Goal: Task Accomplishment & Management: Use online tool/utility

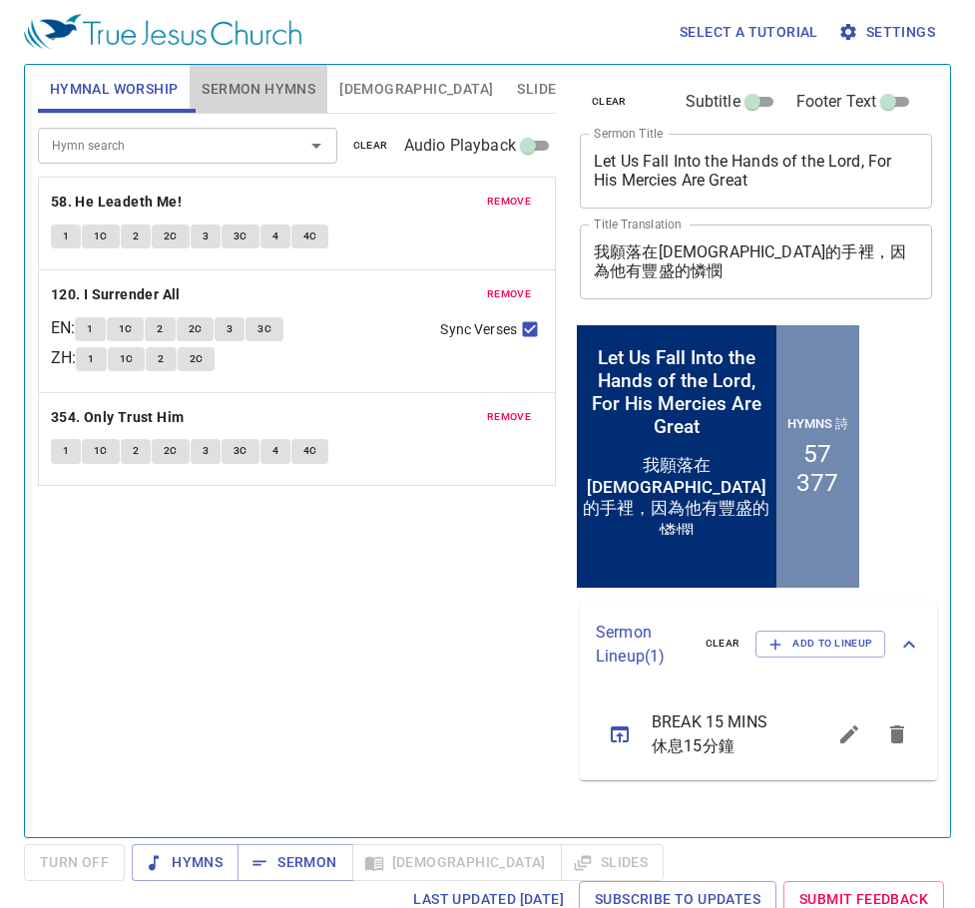
click at [262, 84] on span "Sermon Hymns" at bounding box center [259, 89] width 114 height 25
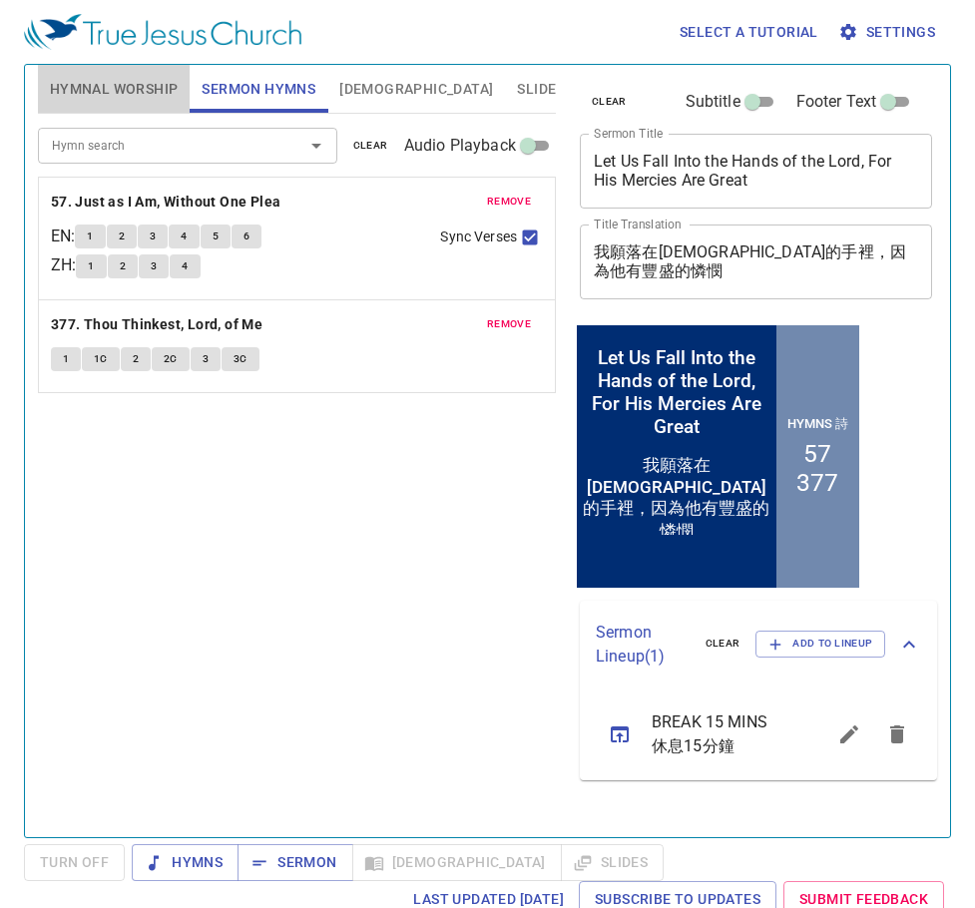
click at [125, 87] on span "Hymnal Worship" at bounding box center [114, 89] width 129 height 25
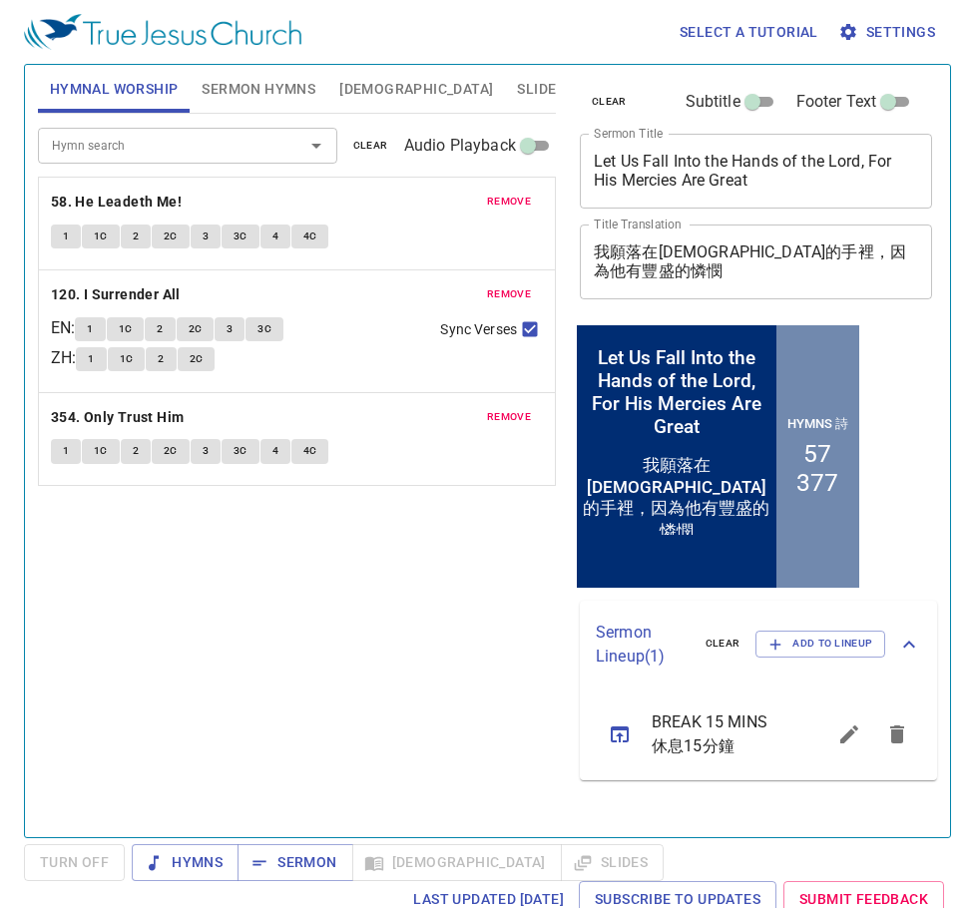
click at [500, 205] on span "remove" at bounding box center [509, 202] width 44 height 18
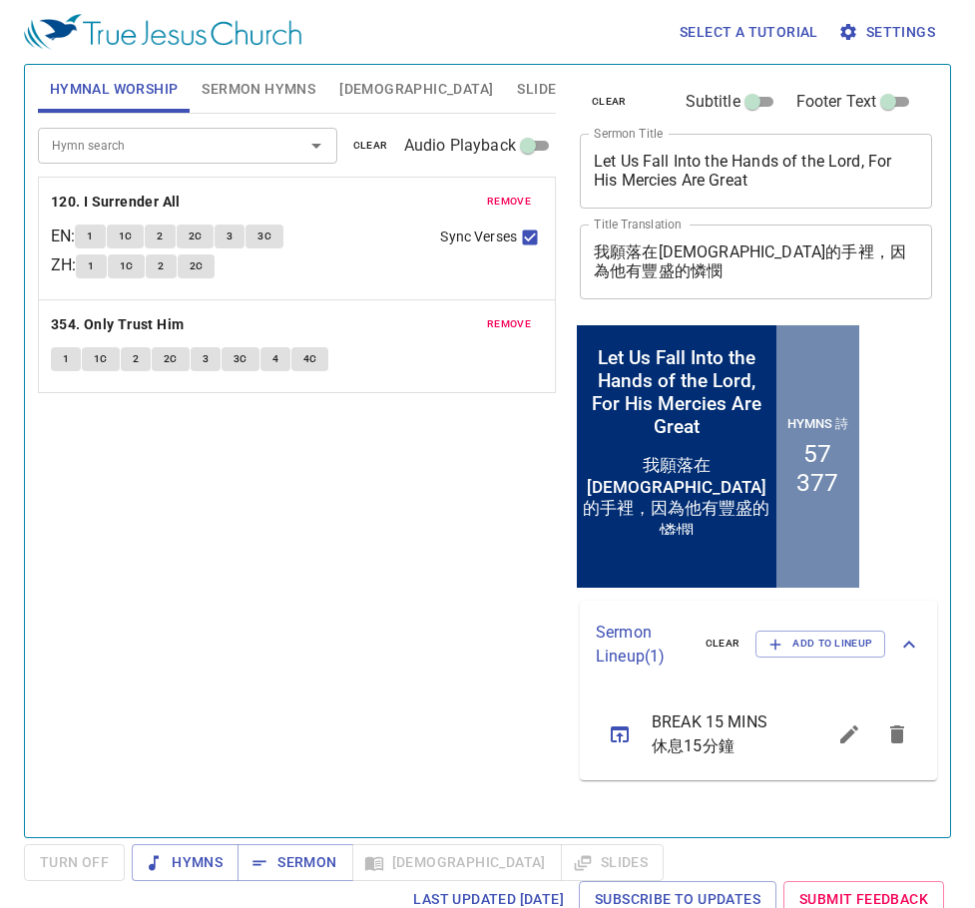
click at [500, 204] on span "remove" at bounding box center [509, 202] width 44 height 18
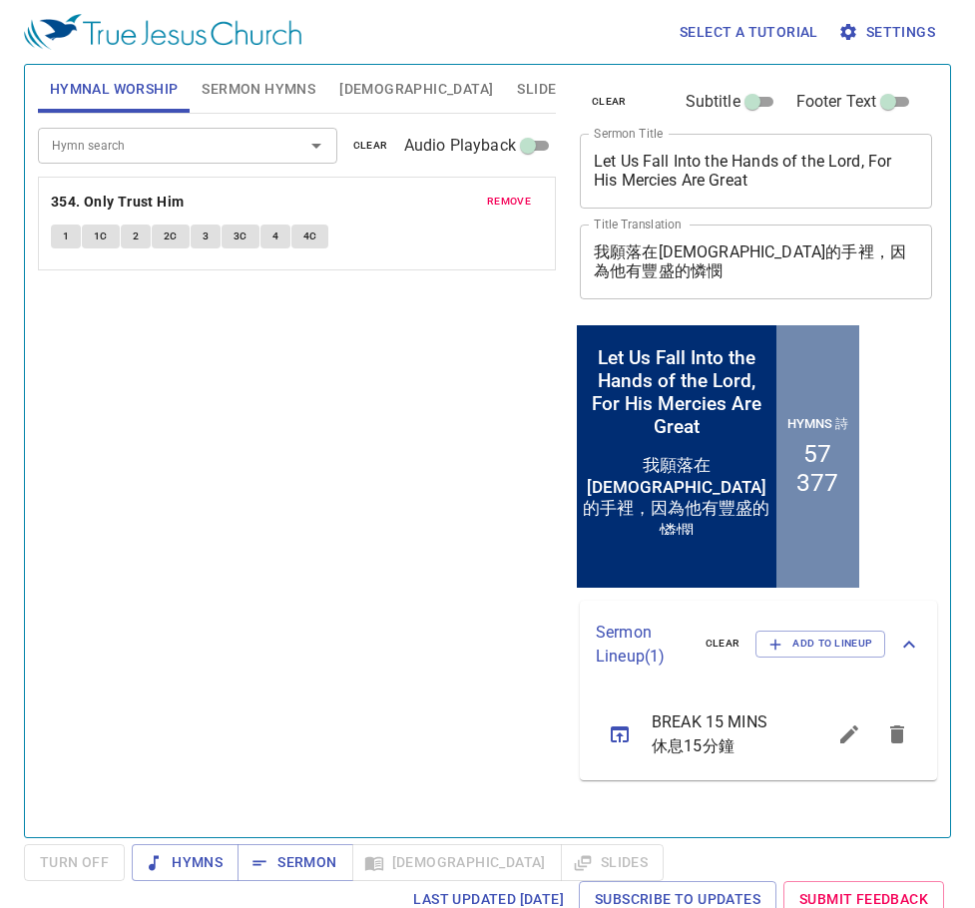
click at [500, 204] on span "remove" at bounding box center [509, 202] width 44 height 18
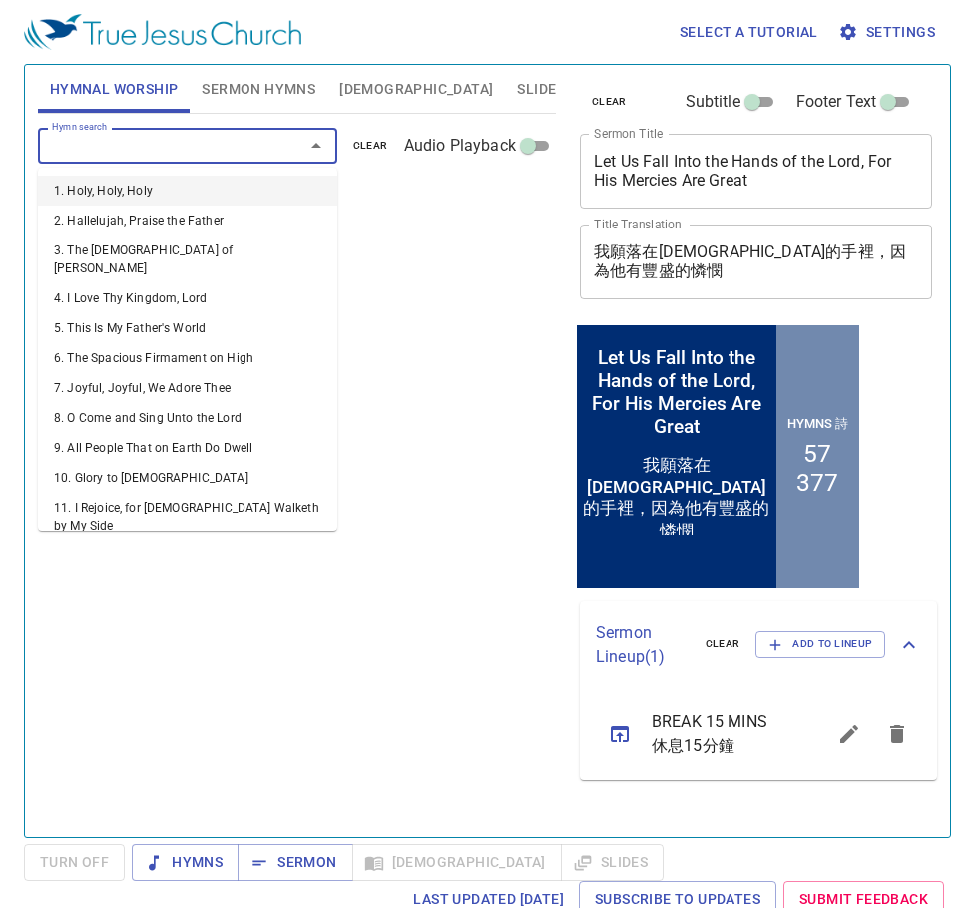
click at [225, 146] on input "Hymn search" at bounding box center [158, 145] width 229 height 23
type input "89"
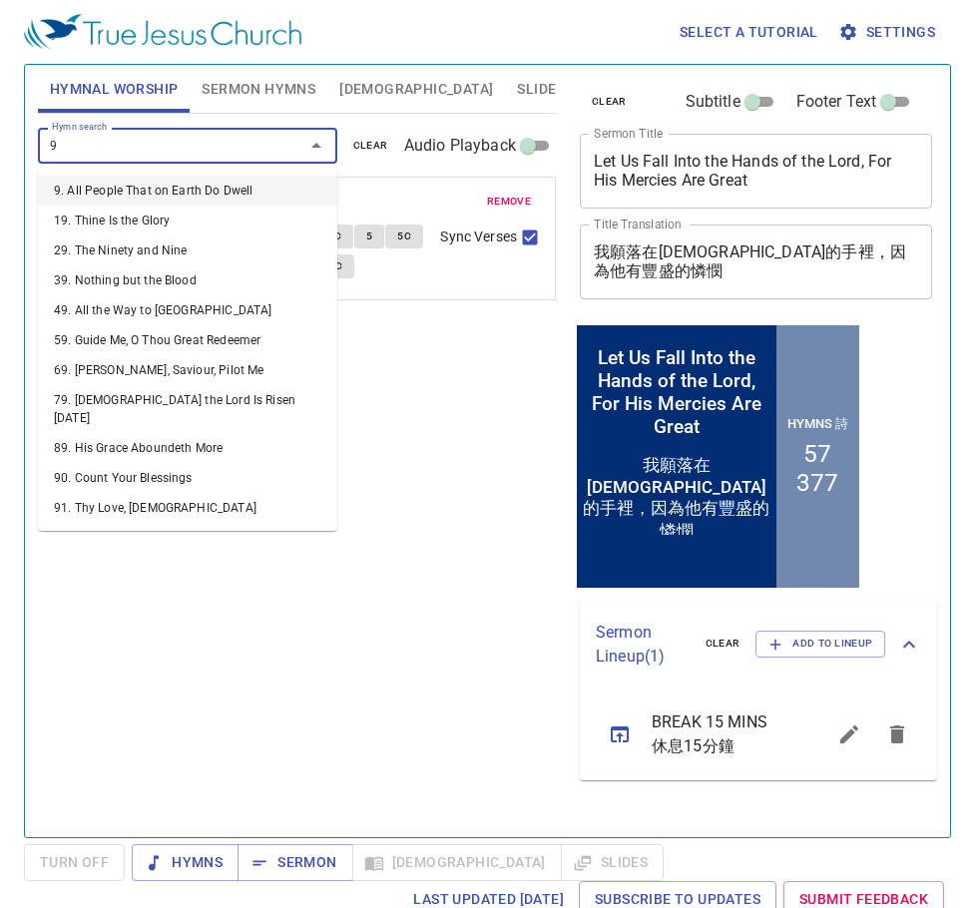
type input "90"
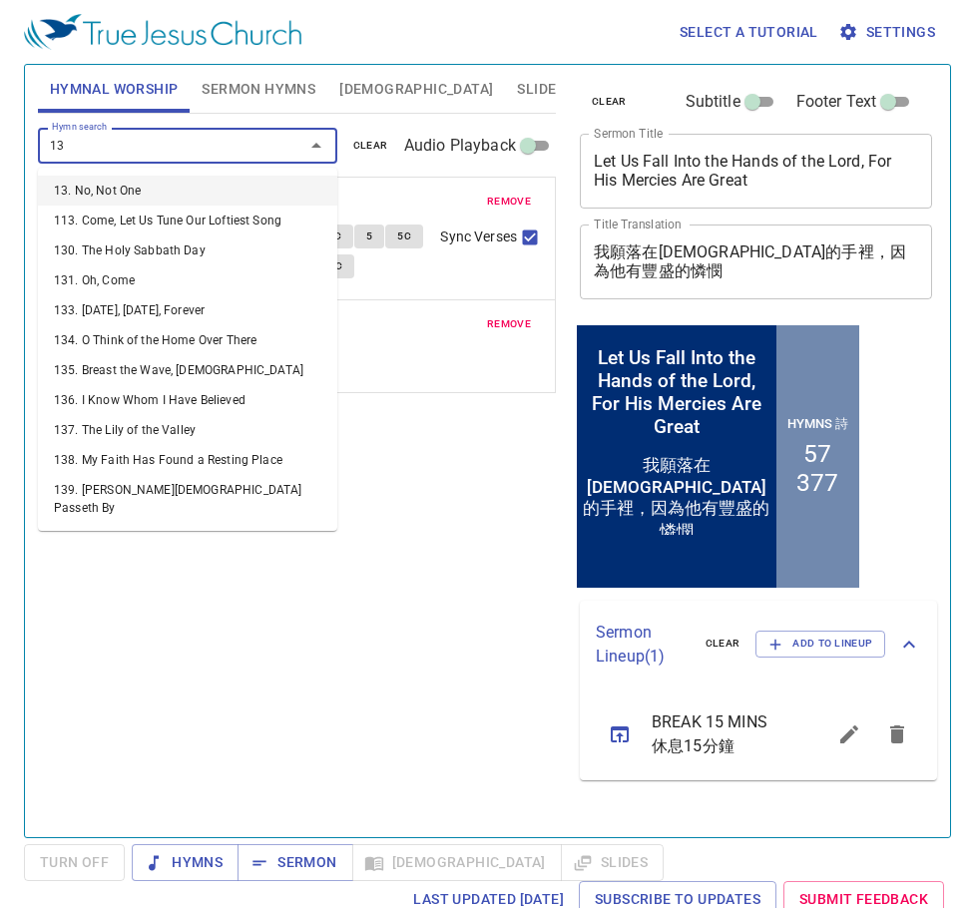
type input "136"
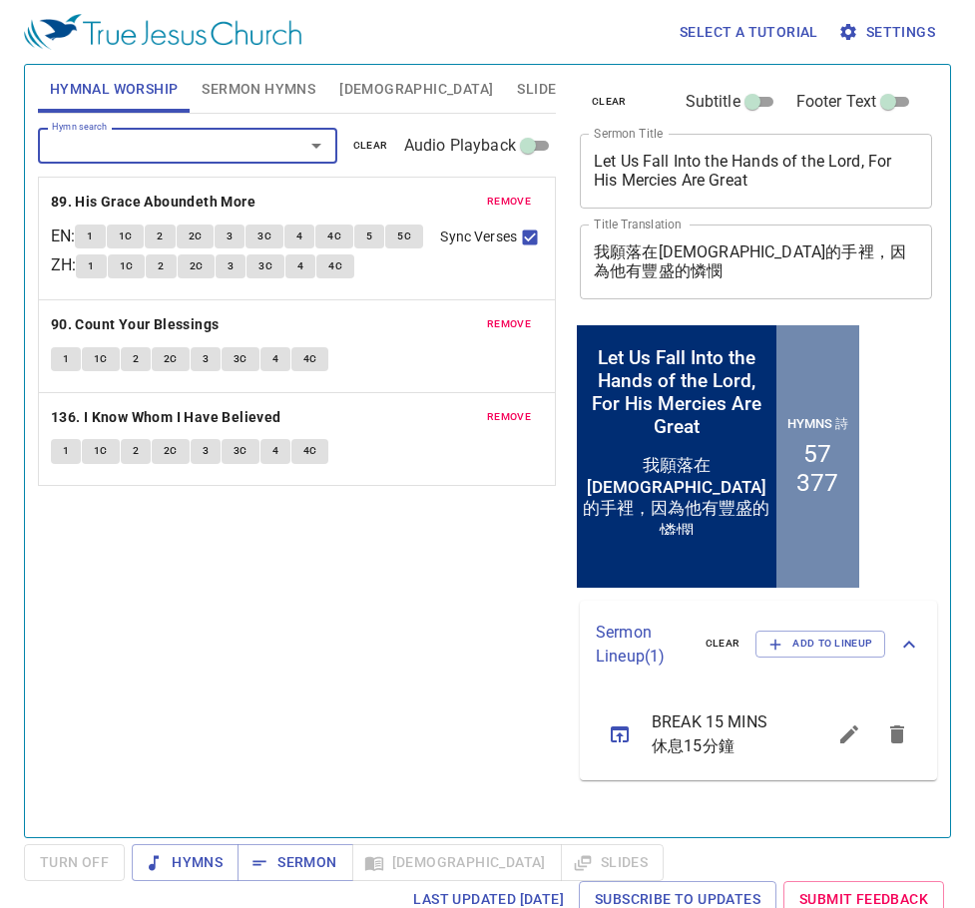
click at [245, 89] on span "Sermon Hymns" at bounding box center [259, 89] width 114 height 25
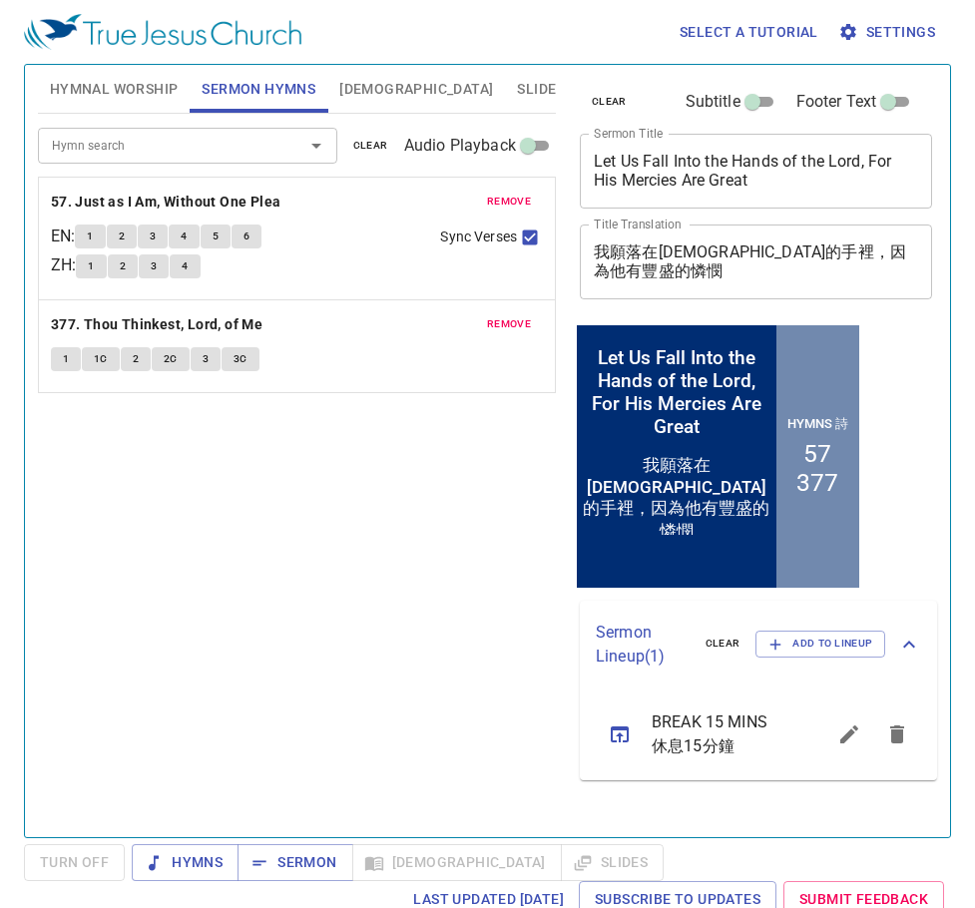
click at [497, 200] on span "remove" at bounding box center [509, 202] width 44 height 18
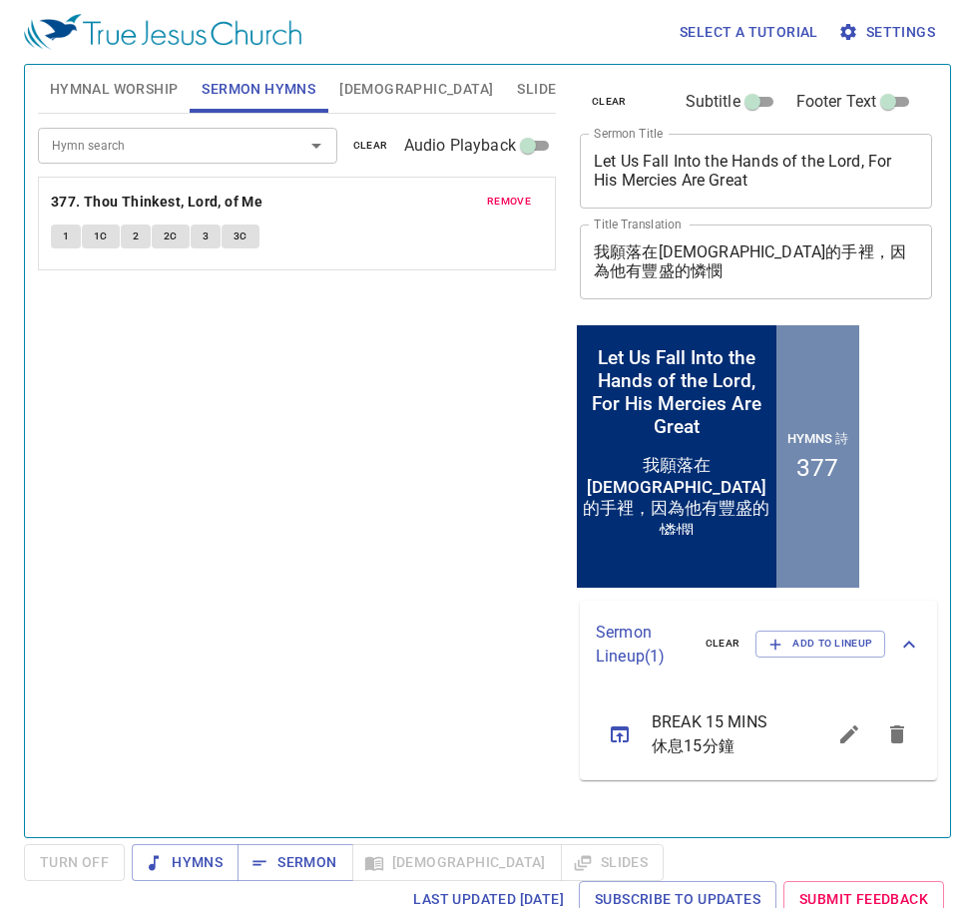
click at [497, 200] on span "remove" at bounding box center [509, 202] width 44 height 18
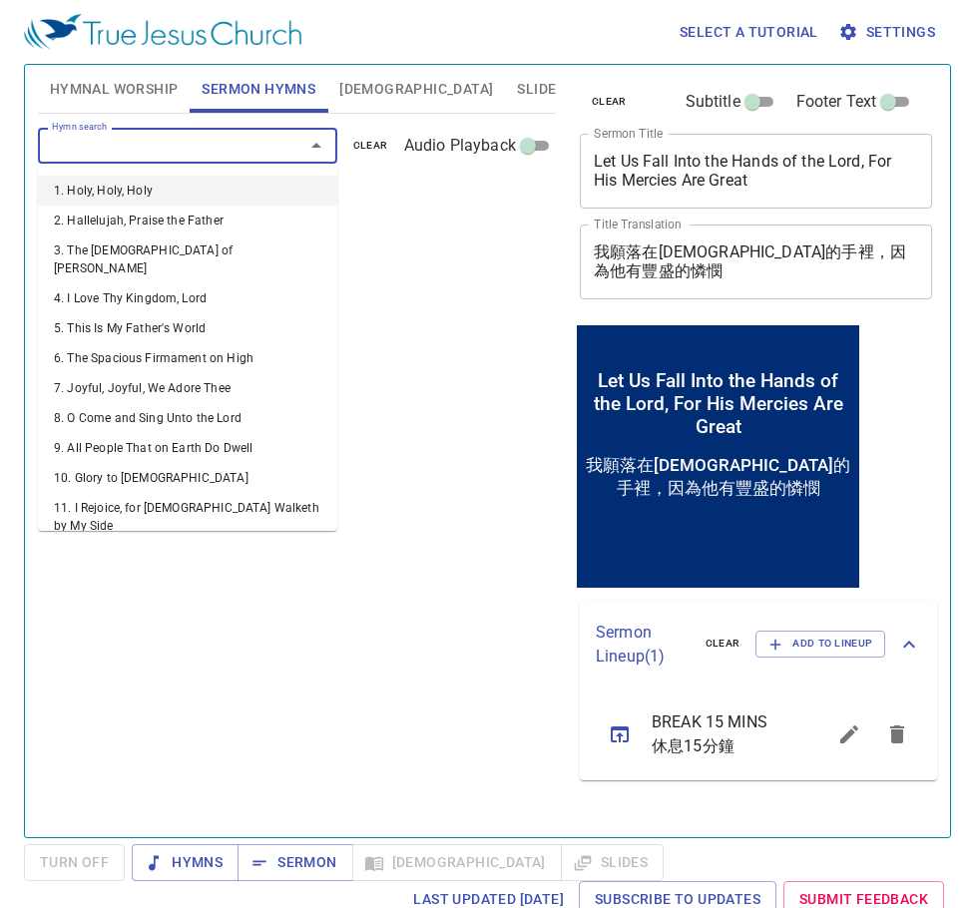
click at [253, 137] on input "Hymn search" at bounding box center [158, 145] width 229 height 23
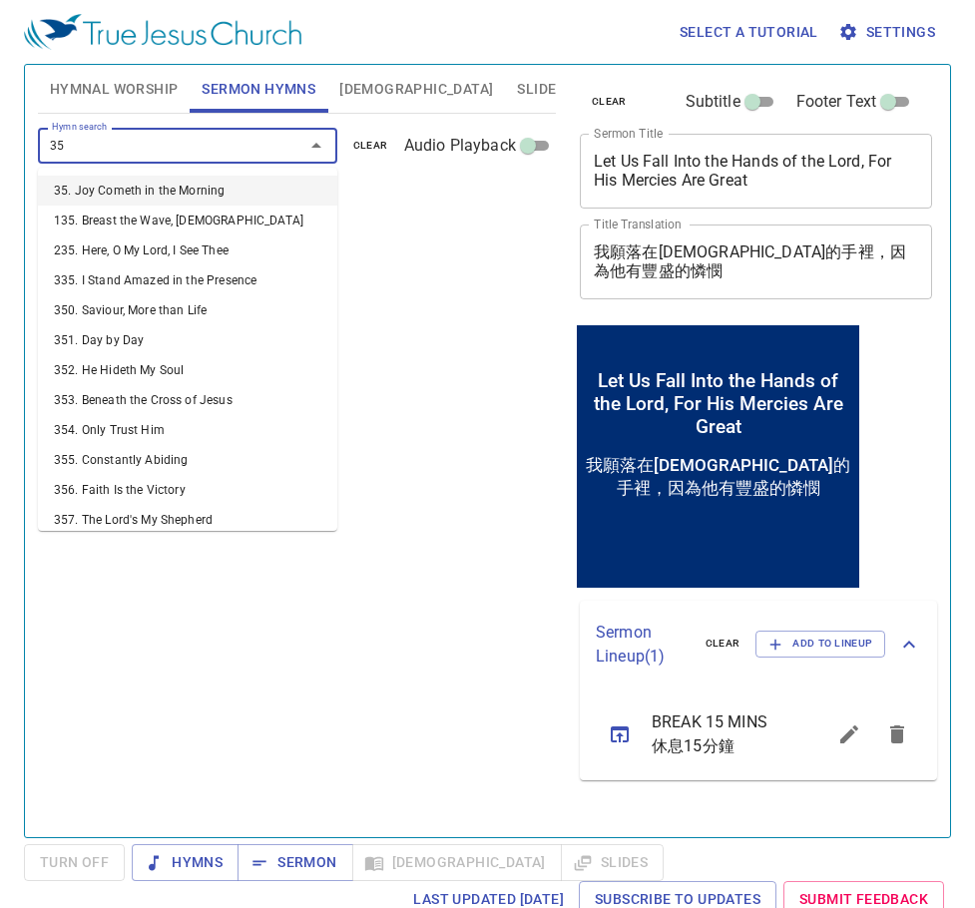
type input "359"
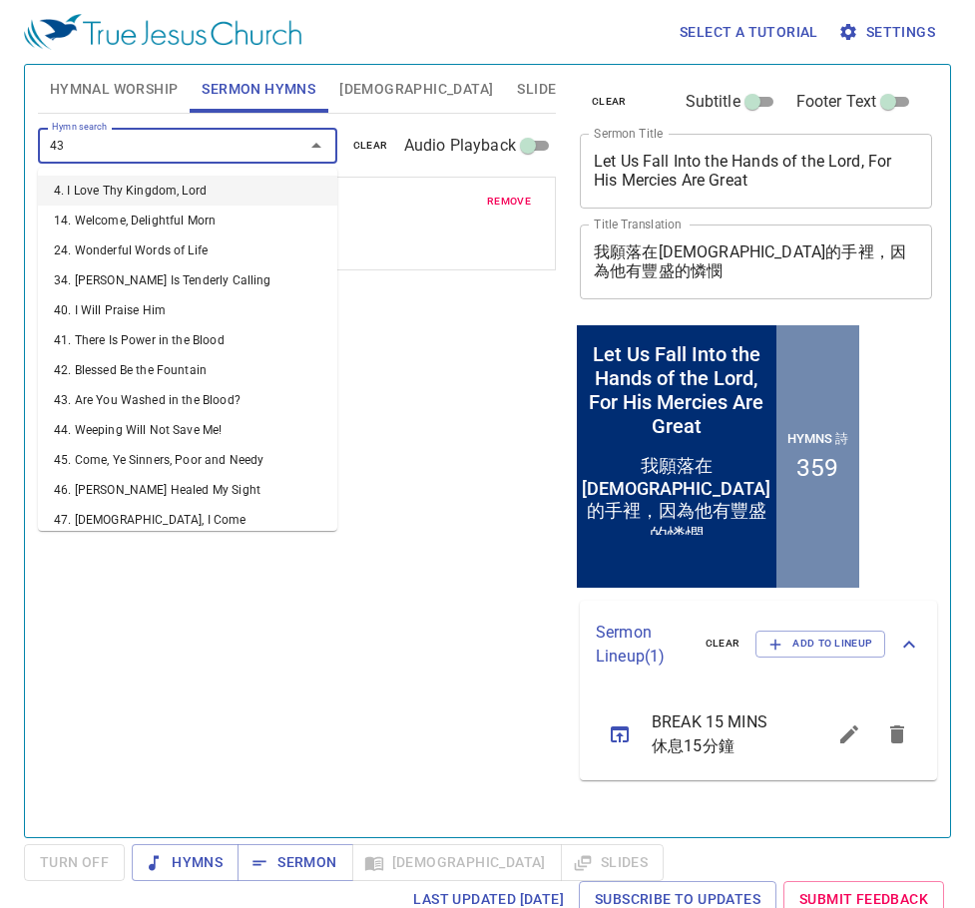
type input "437"
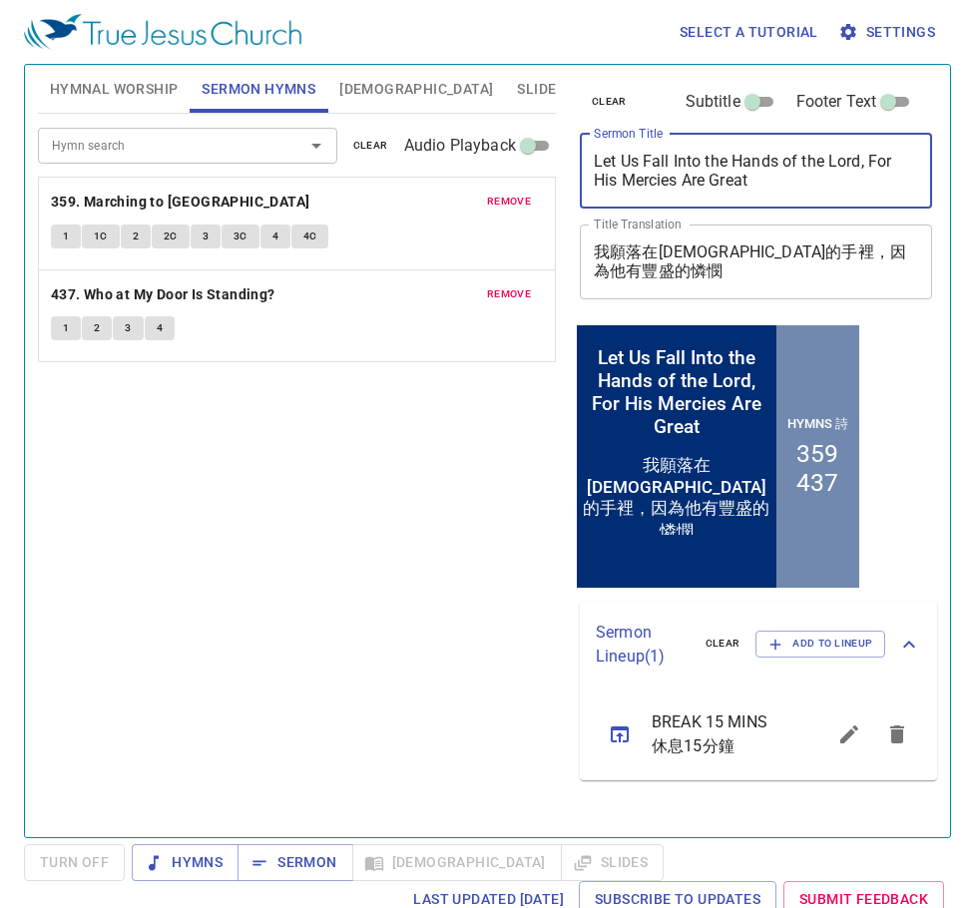
drag, startPoint x: 786, startPoint y: 180, endPoint x: 530, endPoint y: 156, distance: 257.6
click at [530, 156] on div "Hymnal Worship Sermon Hymns Bible Slides Hymn search Hymn search clear Audio Pl…" at bounding box center [487, 443] width 915 height 772
paste textarea "Come with the Lord to a Deserted Place"
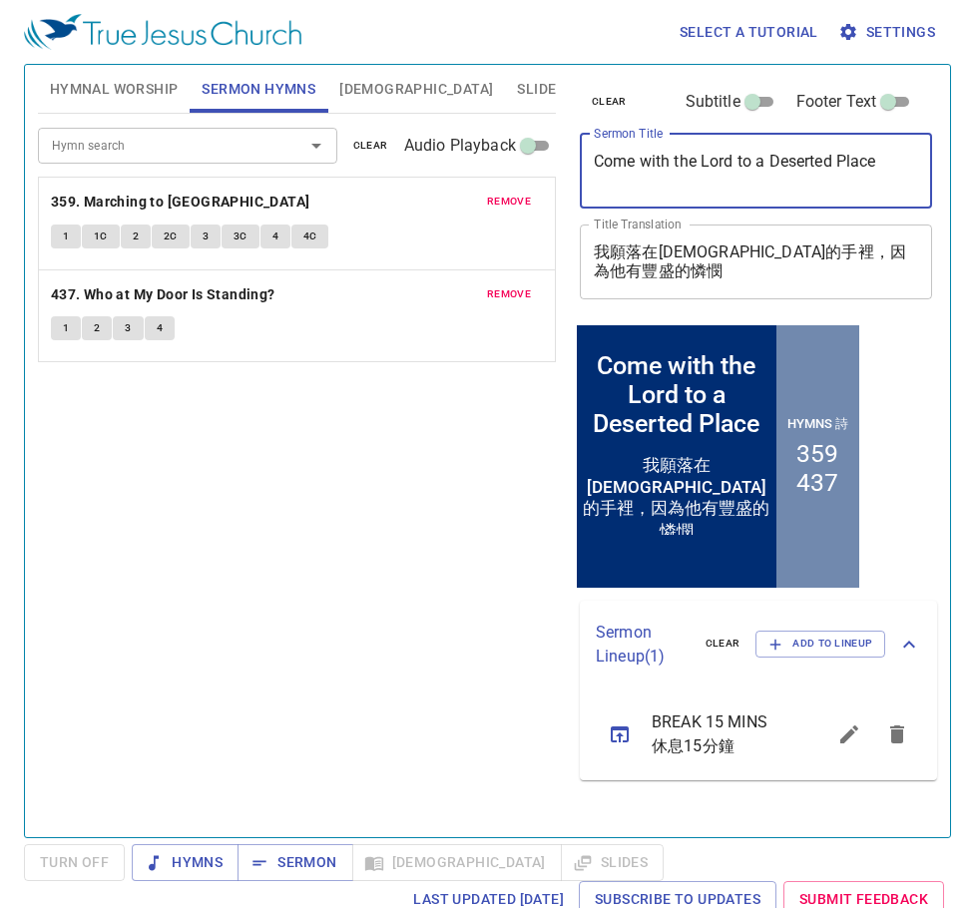
type textarea "Come with the Lord to a Deserted Place"
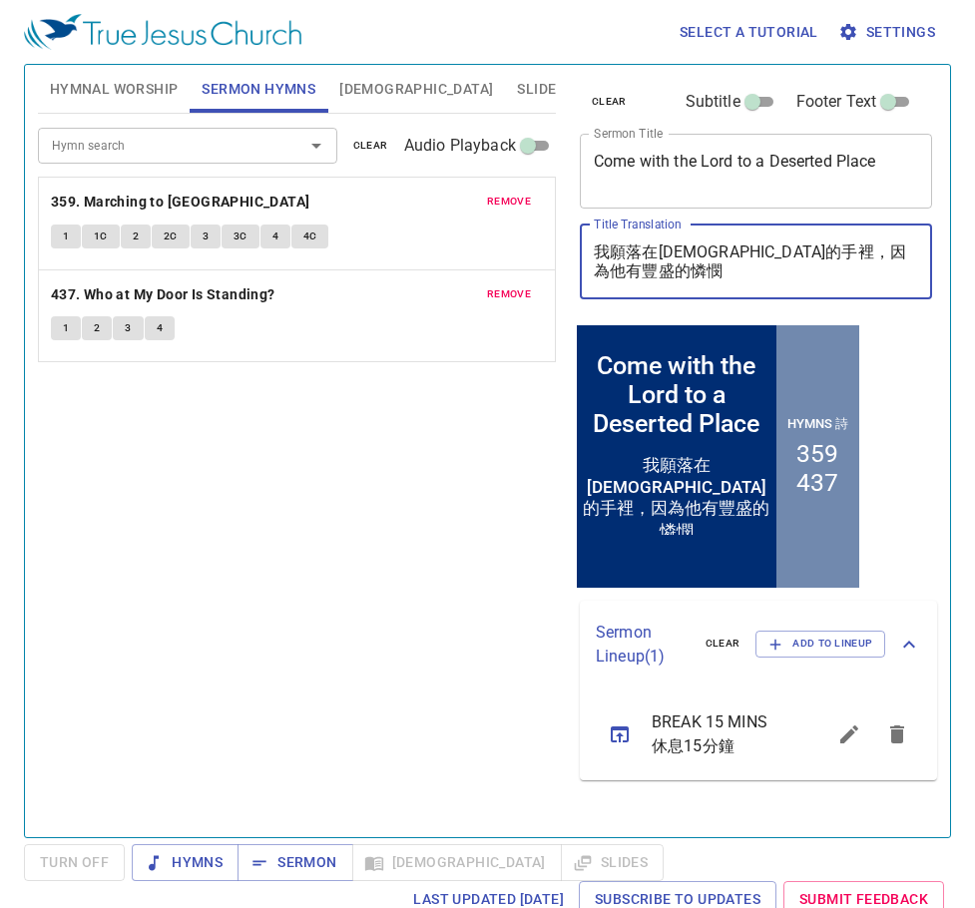
drag, startPoint x: 754, startPoint y: 278, endPoint x: 515, endPoint y: 238, distance: 243.0
click at [513, 237] on div "Hymnal Worship Sermon Hymns Bible Slides Hymn search Hymn search clear Audio Pl…" at bounding box center [487, 443] width 915 height 772
paste textarea "同主到曠野去"
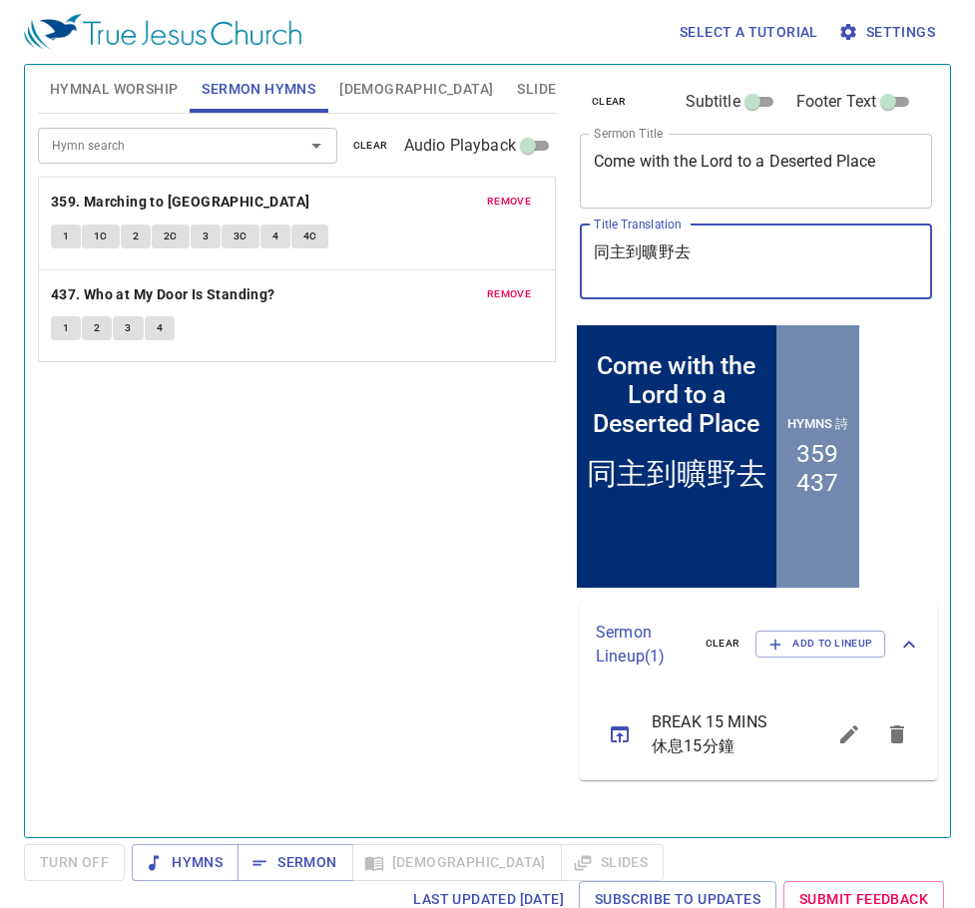
type textarea "同主到曠野去"
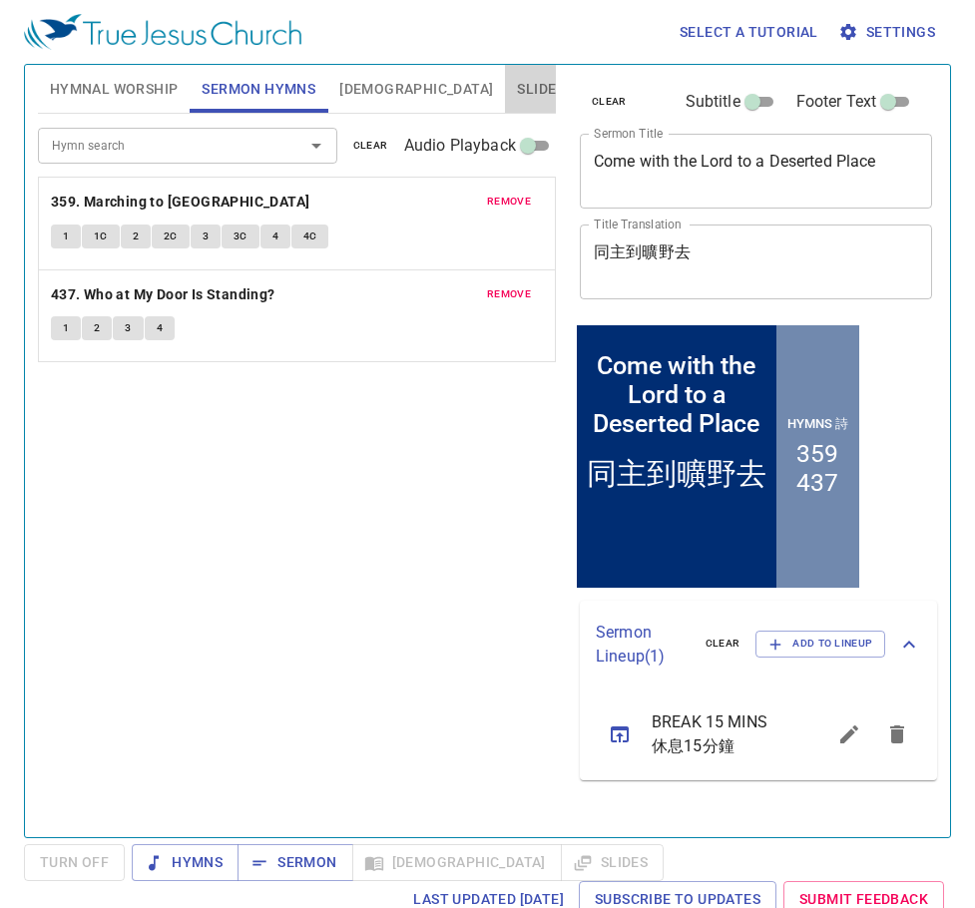
click at [517, 85] on span "Slides" at bounding box center [540, 89] width 47 height 25
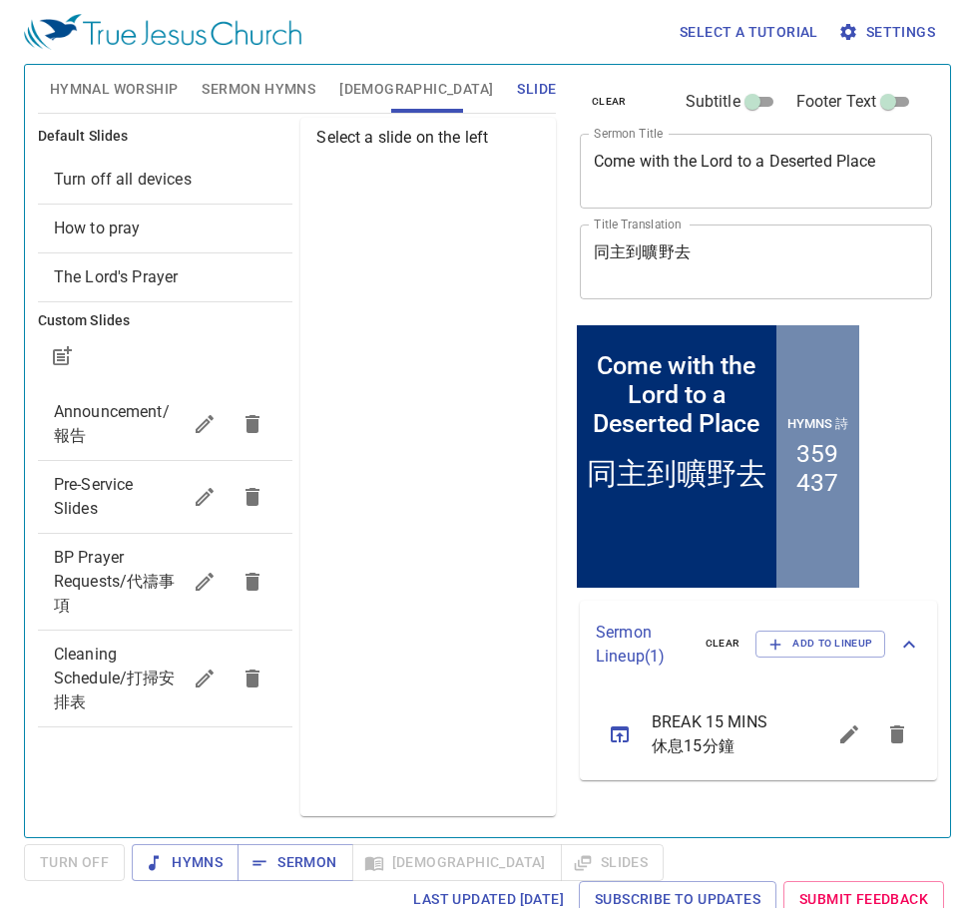
click at [109, 226] on span "How to pray" at bounding box center [97, 228] width 87 height 19
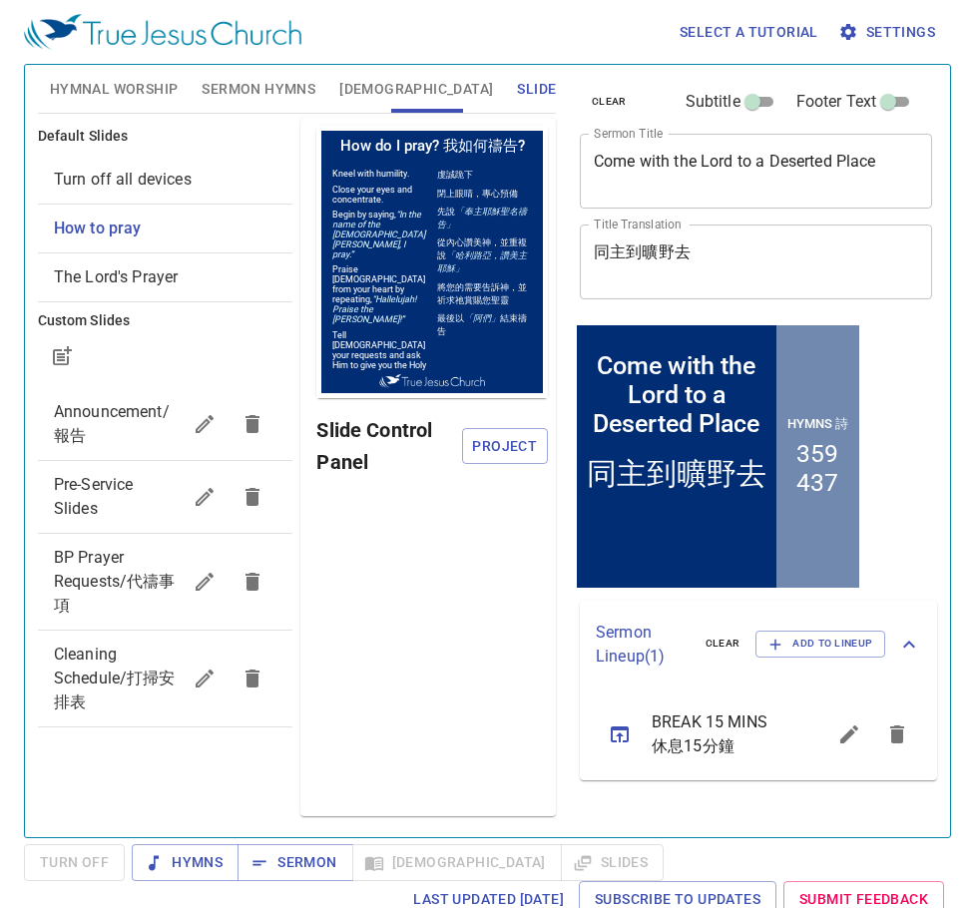
click at [113, 494] on span "Pre-Service Slides" at bounding box center [118, 497] width 128 height 48
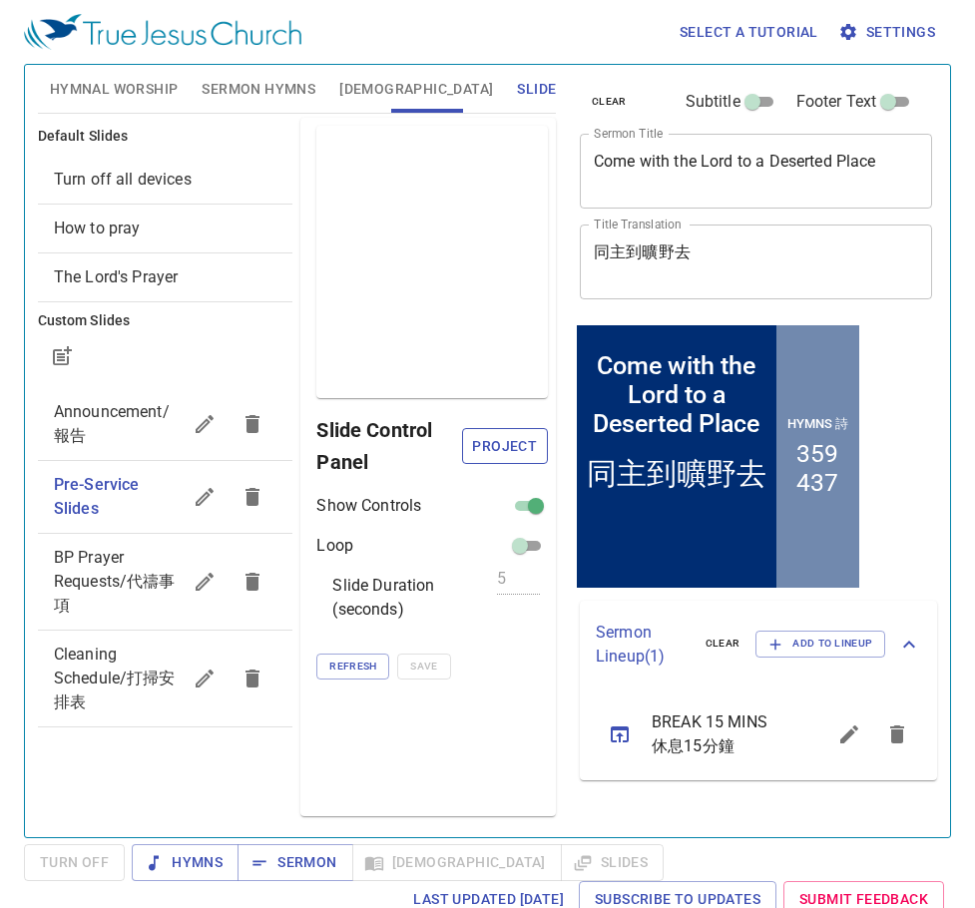
click at [517, 438] on span "Project" at bounding box center [505, 446] width 54 height 25
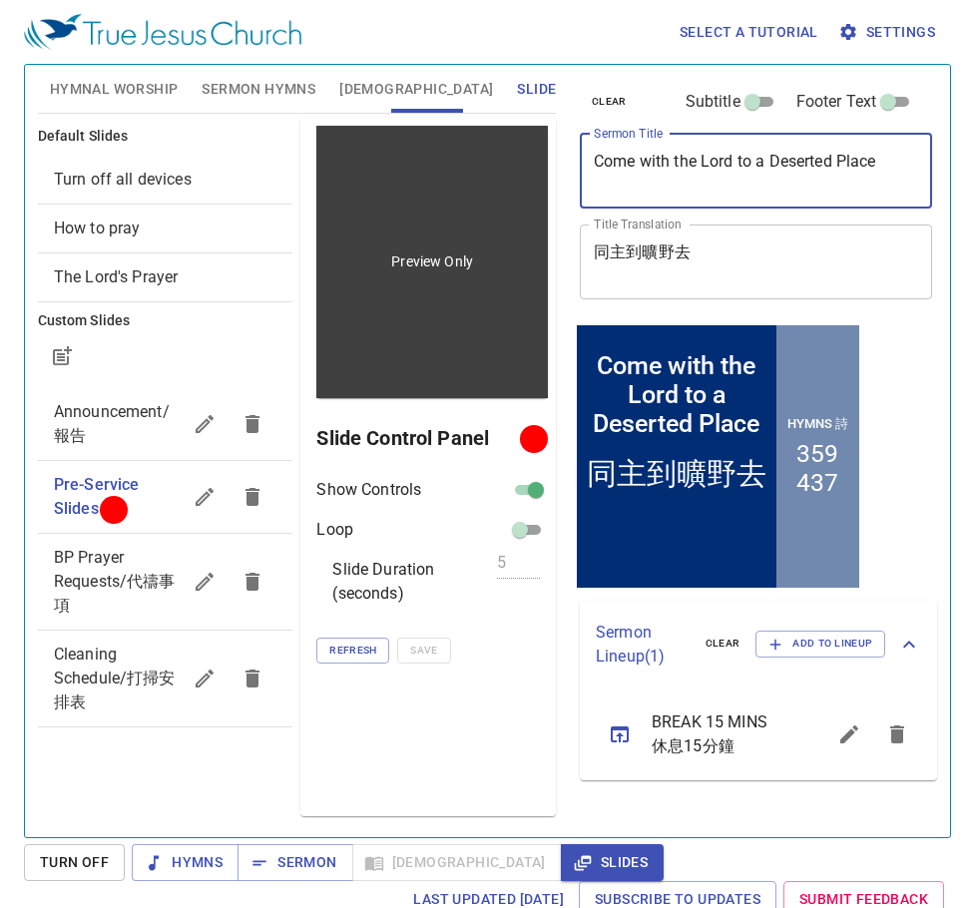
drag, startPoint x: 890, startPoint y: 161, endPoint x: 501, endPoint y: 162, distance: 389.2
click at [499, 162] on div "Hymnal Worship Sermon Hymns Bible Slides Hymn search Hymn search clear Audio Pl…" at bounding box center [487, 443] width 915 height 772
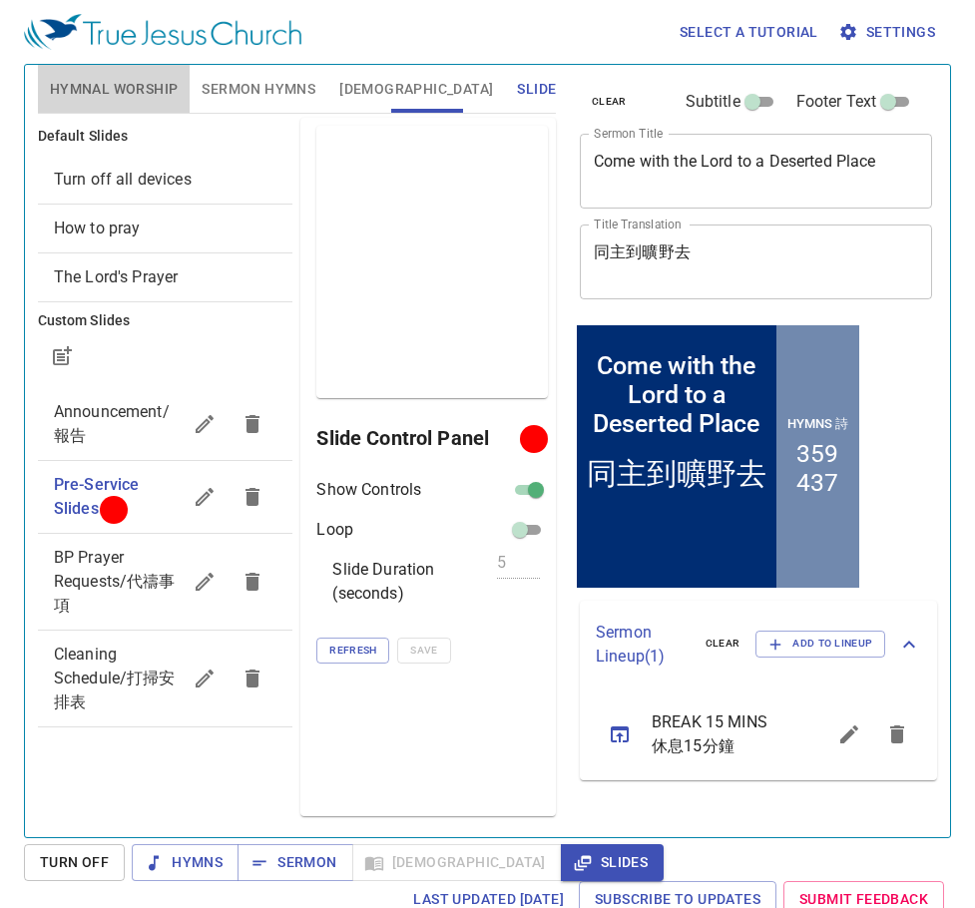
click at [106, 88] on span "Hymnal Worship" at bounding box center [114, 89] width 129 height 25
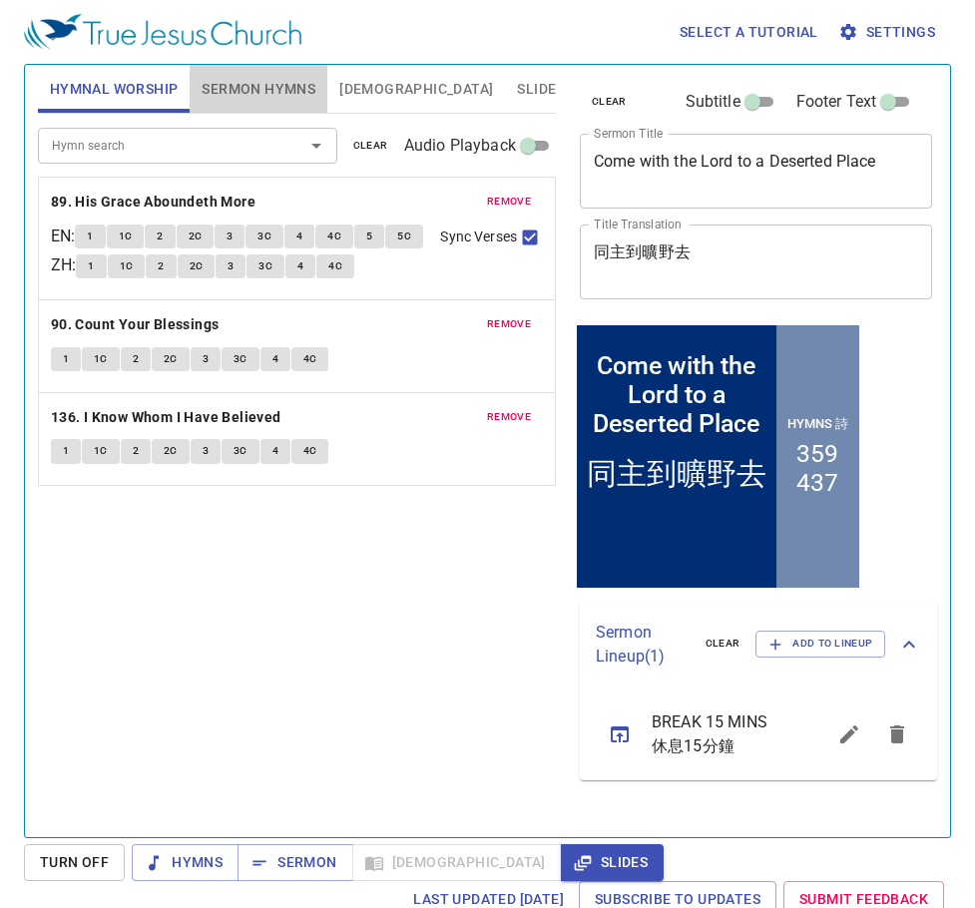
click at [240, 88] on span "Sermon Hymns" at bounding box center [259, 89] width 114 height 25
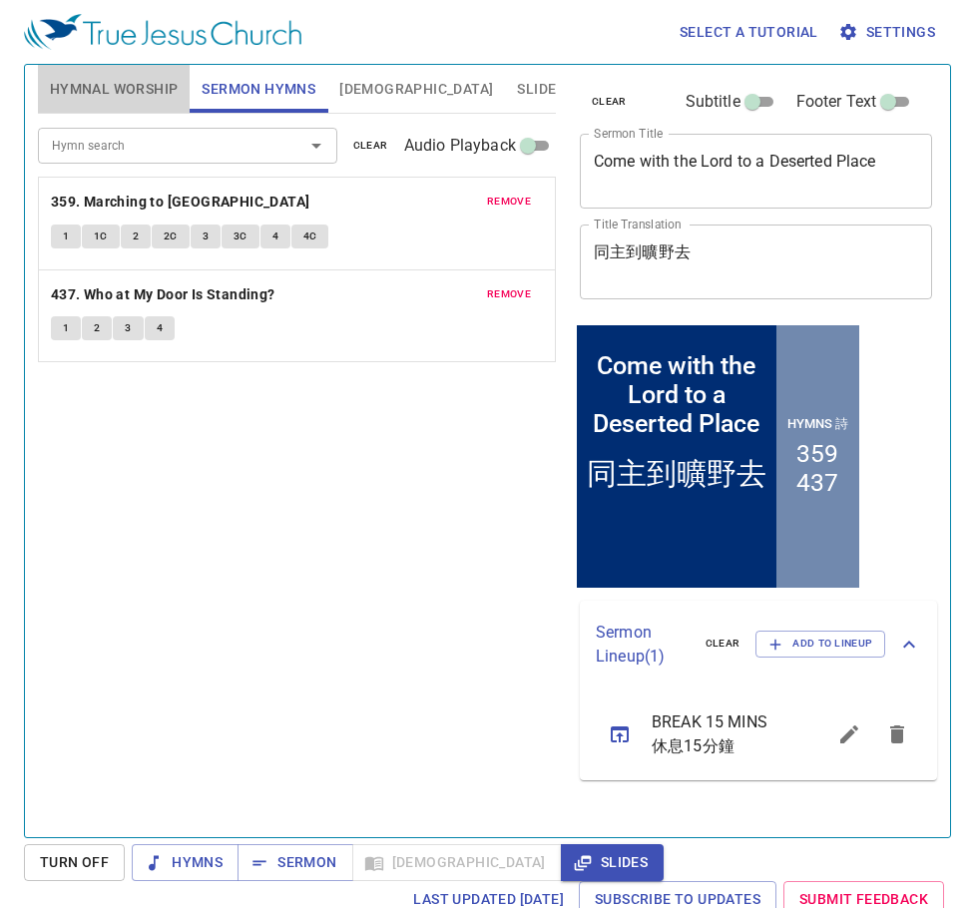
click at [92, 90] on span "Hymnal Worship" at bounding box center [114, 89] width 129 height 25
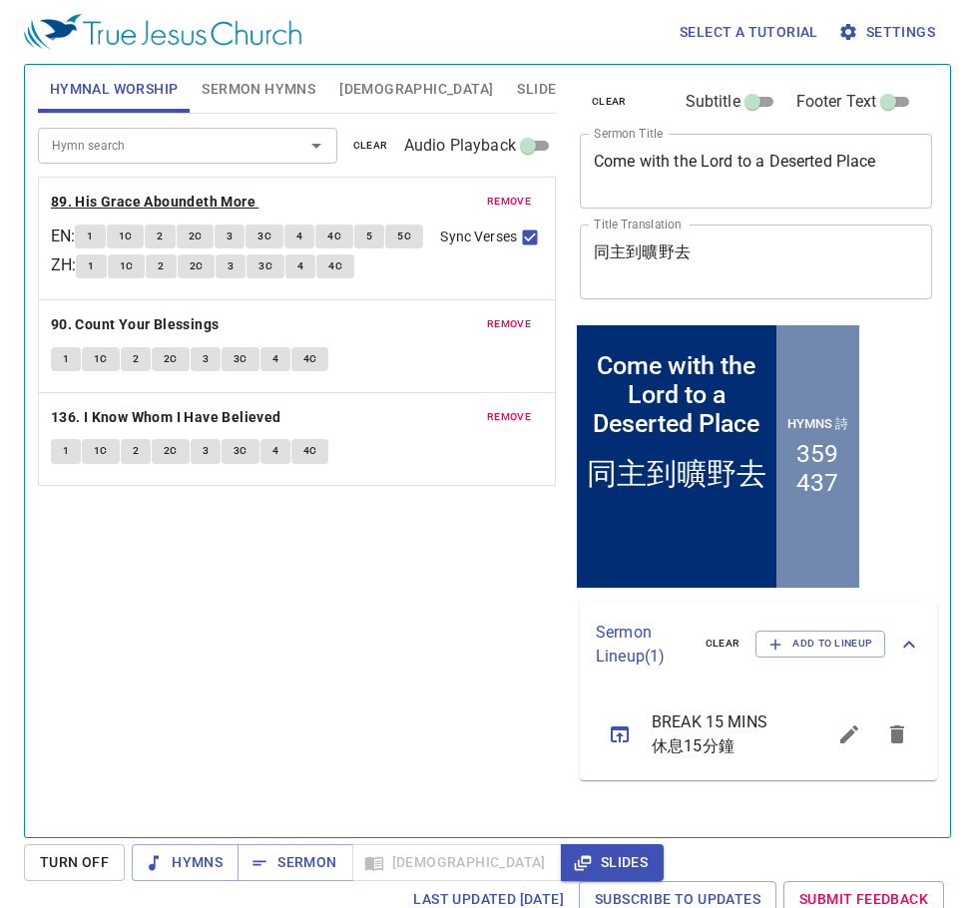
click at [112, 199] on b "89. His Grace Aboundeth More" at bounding box center [153, 202] width 205 height 25
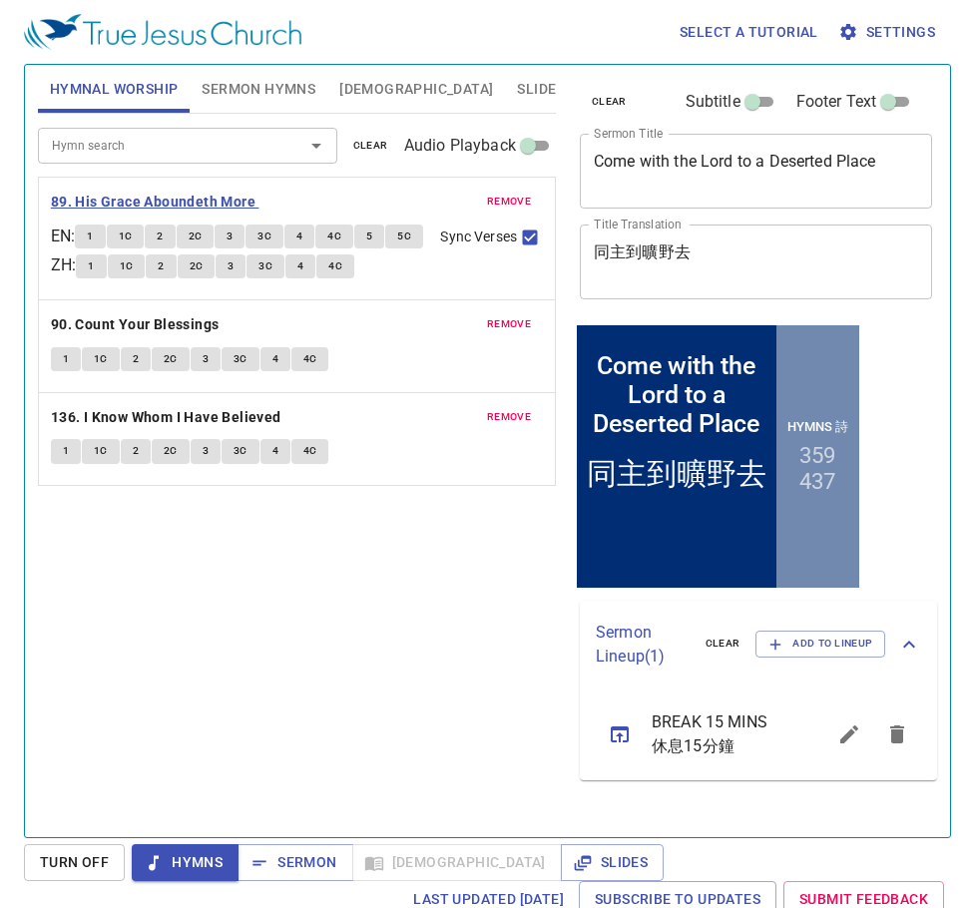
click at [192, 194] on b "89. His Grace Aboundeth More" at bounding box center [153, 202] width 205 height 25
click at [93, 233] on span "1" at bounding box center [90, 237] width 6 height 18
click at [133, 238] on span "1C" at bounding box center [126, 237] width 14 height 18
click at [163, 237] on span "2" at bounding box center [160, 237] width 6 height 18
click at [203, 239] on span "2C" at bounding box center [196, 237] width 14 height 18
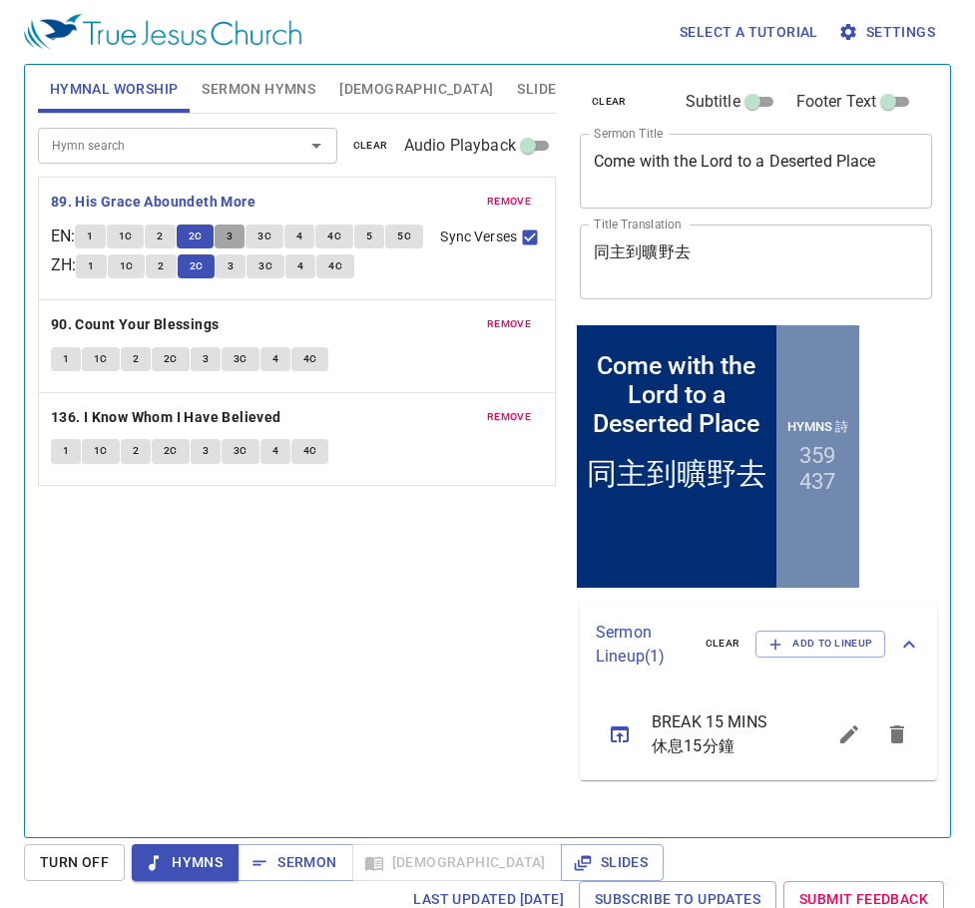
click at [233, 239] on span "3" at bounding box center [230, 237] width 6 height 18
click at [271, 241] on span "3C" at bounding box center [264, 237] width 14 height 18
click at [302, 233] on span "4" at bounding box center [299, 237] width 6 height 18
click at [337, 239] on span "4C" at bounding box center [334, 237] width 14 height 18
click at [381, 237] on button "5" at bounding box center [369, 237] width 30 height 24
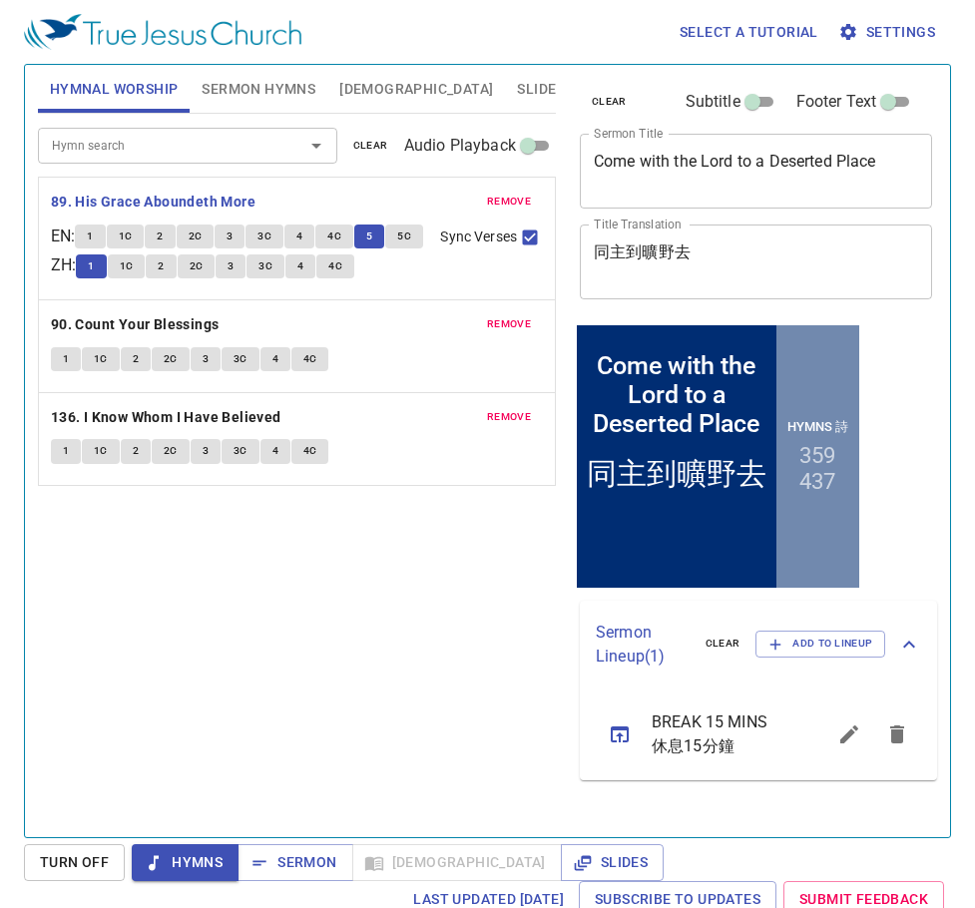
click at [385, 248] on button "5C" at bounding box center [404, 237] width 38 height 24
click at [94, 337] on b "90. Count Your Blessings" at bounding box center [135, 324] width 169 height 25
click at [63, 368] on span "1" at bounding box center [66, 359] width 6 height 18
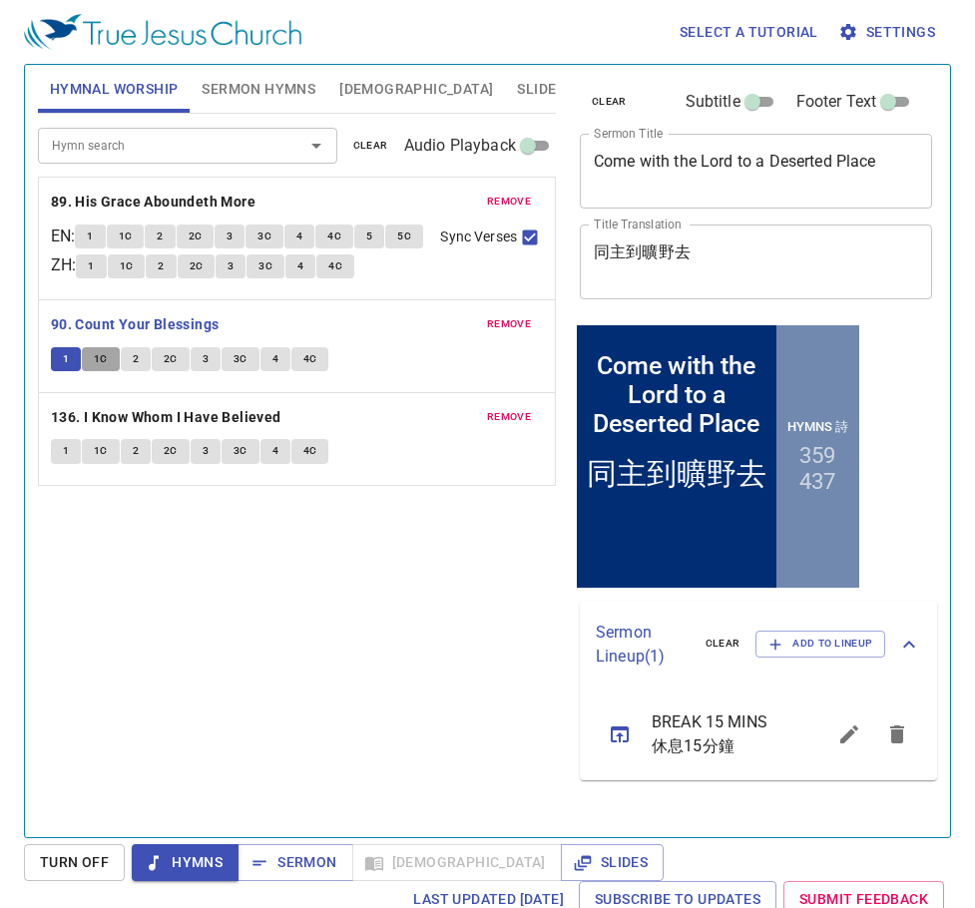
click at [100, 368] on span "1C" at bounding box center [101, 359] width 14 height 18
click at [135, 368] on span "2" at bounding box center [136, 359] width 6 height 18
click at [169, 368] on span "2C" at bounding box center [171, 359] width 14 height 18
click at [207, 368] on span "3" at bounding box center [206, 359] width 6 height 18
click at [234, 368] on span "3C" at bounding box center [241, 359] width 14 height 18
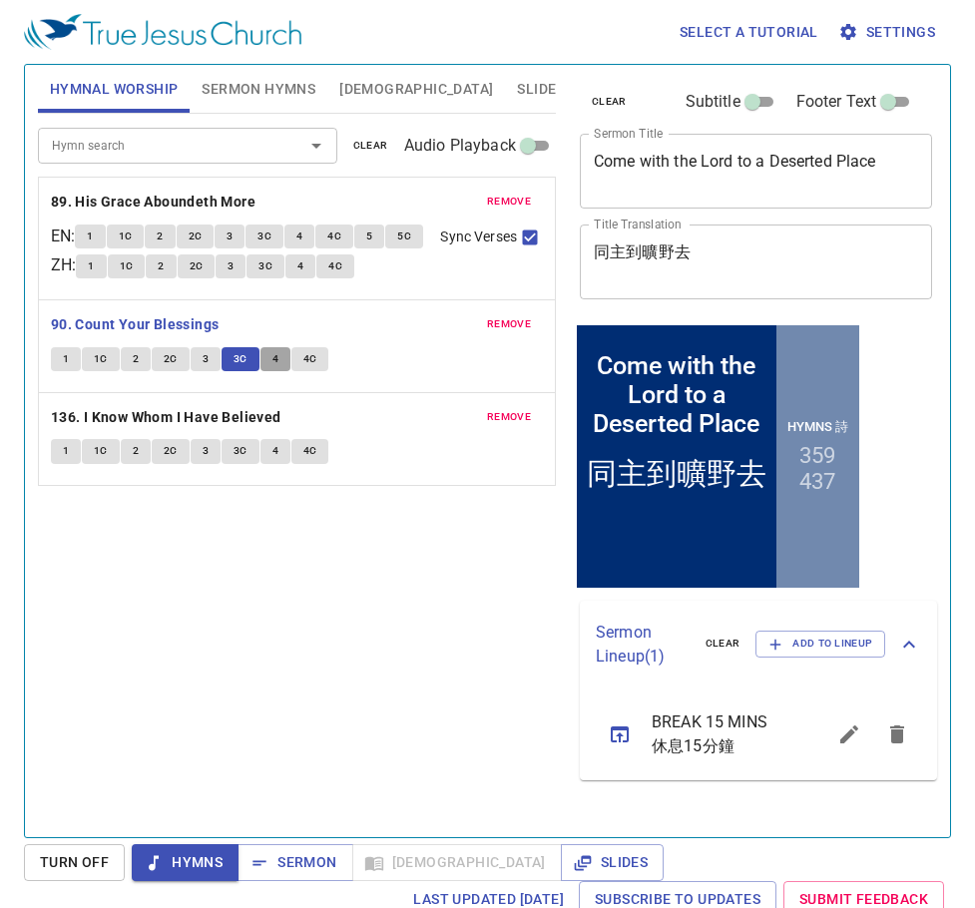
click at [274, 368] on span "4" at bounding box center [275, 359] width 6 height 18
click at [313, 368] on span "4C" at bounding box center [310, 359] width 14 height 18
click at [284, 863] on span "Sermon" at bounding box center [294, 862] width 83 height 25
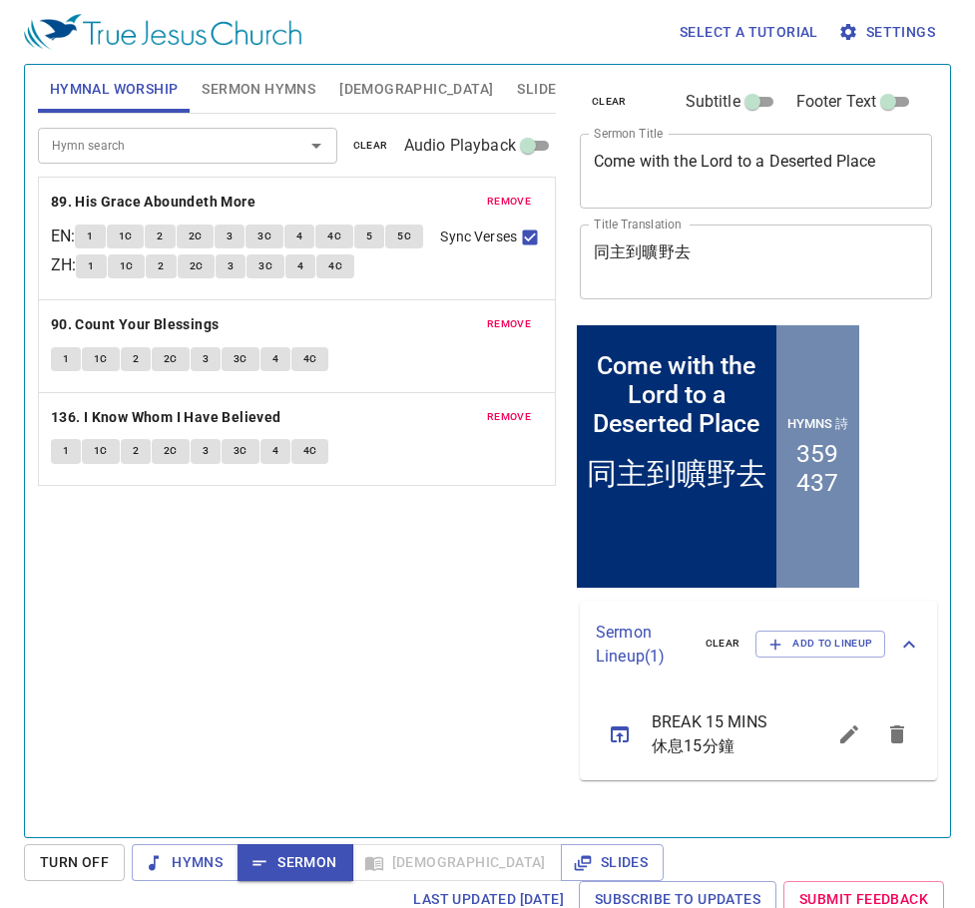
click at [251, 86] on span "Sermon Hymns" at bounding box center [259, 89] width 114 height 25
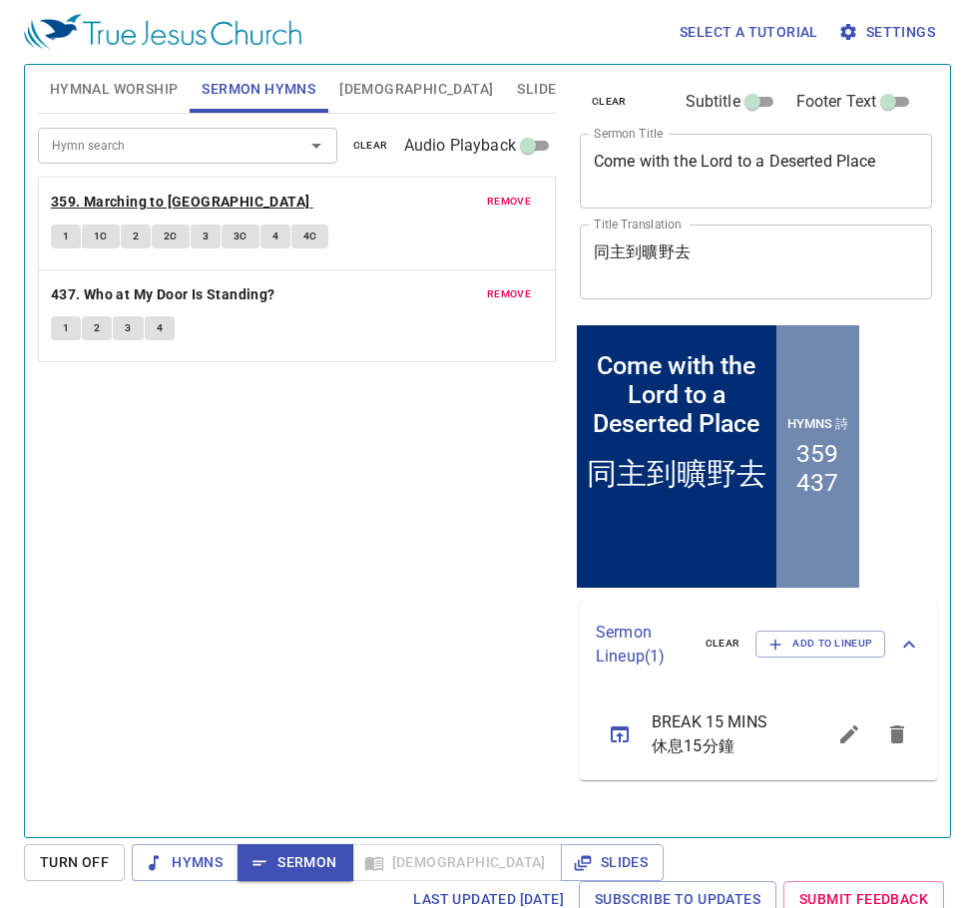
click at [164, 194] on b "359. Marching to Zion" at bounding box center [180, 202] width 259 height 25
click at [67, 231] on span "1" at bounding box center [66, 237] width 6 height 18
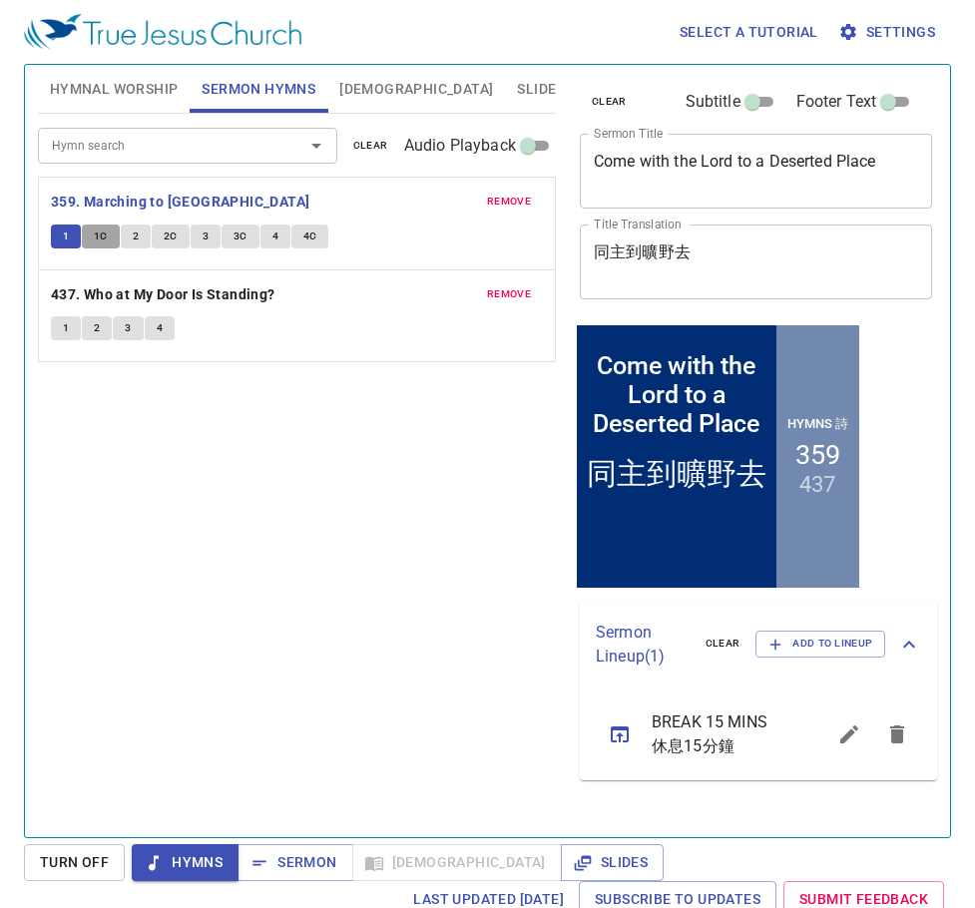
click at [95, 240] on span "1C" at bounding box center [101, 237] width 14 height 18
click at [133, 236] on span "2" at bounding box center [136, 237] width 6 height 18
click at [173, 233] on span "2C" at bounding box center [171, 237] width 14 height 18
click at [205, 239] on span "3" at bounding box center [206, 237] width 6 height 18
click at [236, 238] on span "3C" at bounding box center [241, 237] width 14 height 18
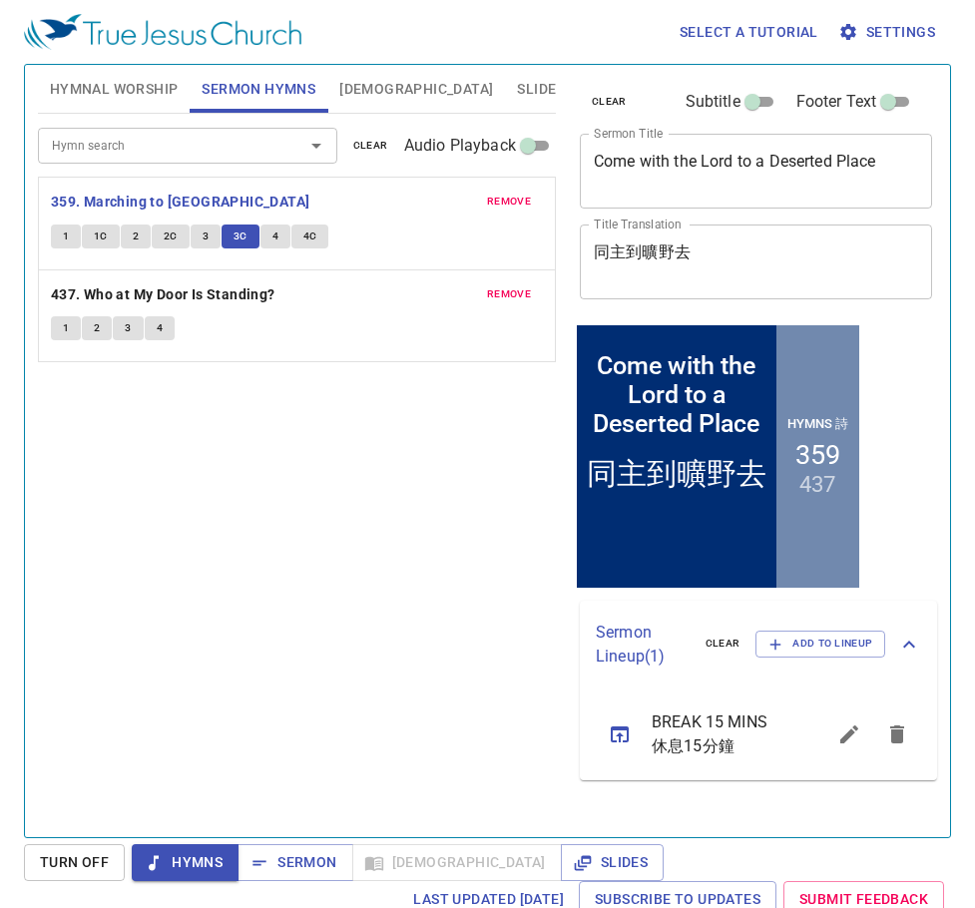
drag, startPoint x: 326, startPoint y: 425, endPoint x: 338, endPoint y: 652, distance: 226.9
click at [338, 652] on div "Hymn search Hymn search clear Audio Playback remove 359. Marching to Zion 1 1C …" at bounding box center [297, 467] width 518 height 707
click at [273, 238] on span "4" at bounding box center [275, 237] width 6 height 18
drag, startPoint x: 306, startPoint y: 425, endPoint x: 261, endPoint y: 524, distance: 108.5
click at [261, 524] on div "Hymn search Hymn search clear Audio Playback remove 359. Marching to Zion 1 1C …" at bounding box center [297, 467] width 518 height 707
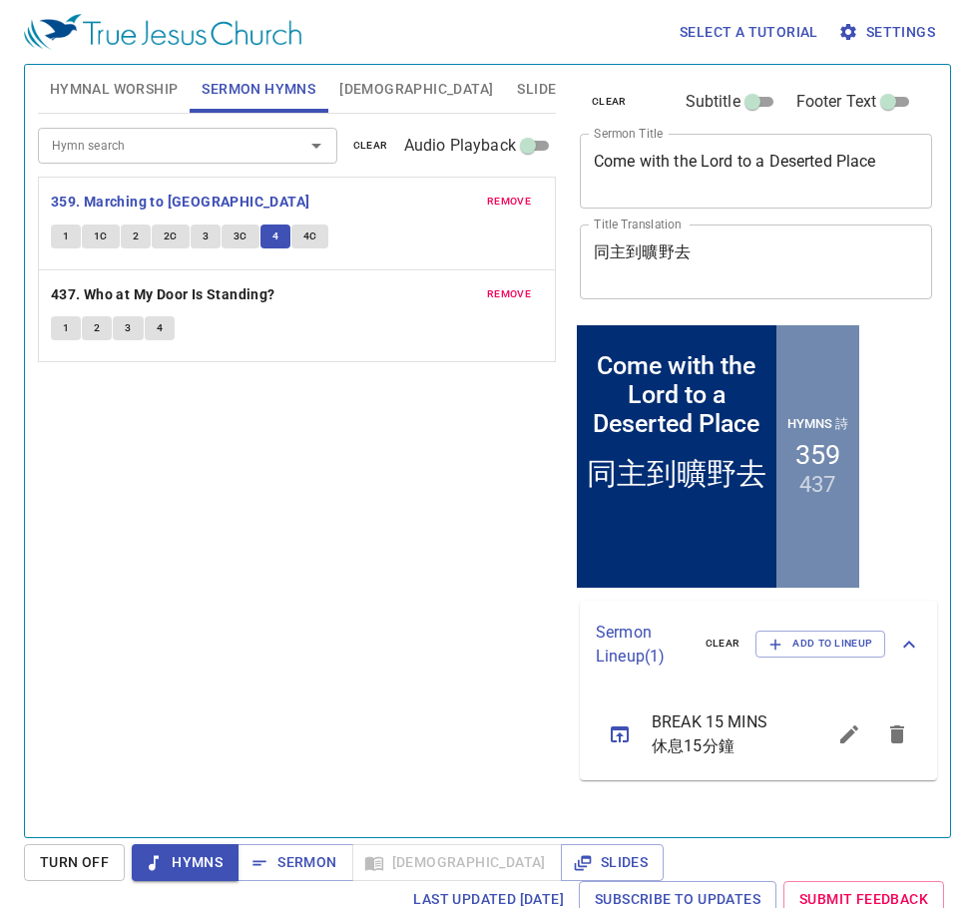
click at [312, 235] on span "4C" at bounding box center [310, 237] width 14 height 18
click at [280, 868] on span "Sermon" at bounding box center [294, 862] width 83 height 25
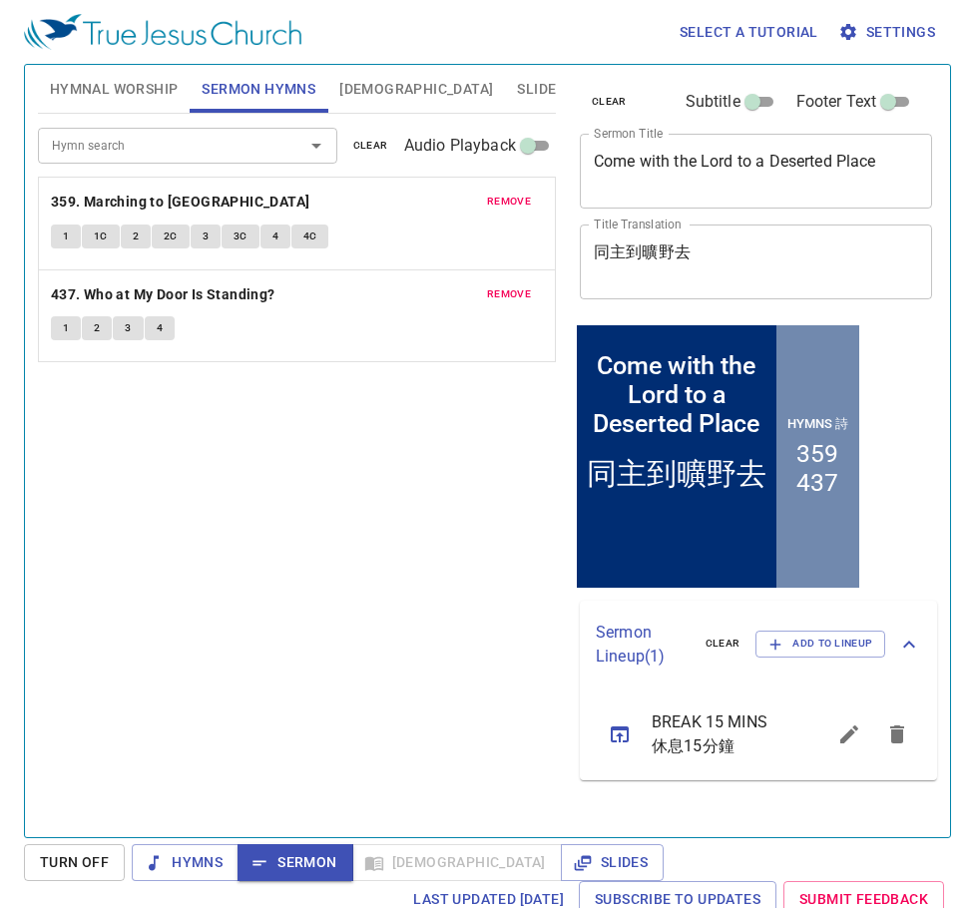
click at [517, 89] on span "Slides" at bounding box center [540, 89] width 47 height 25
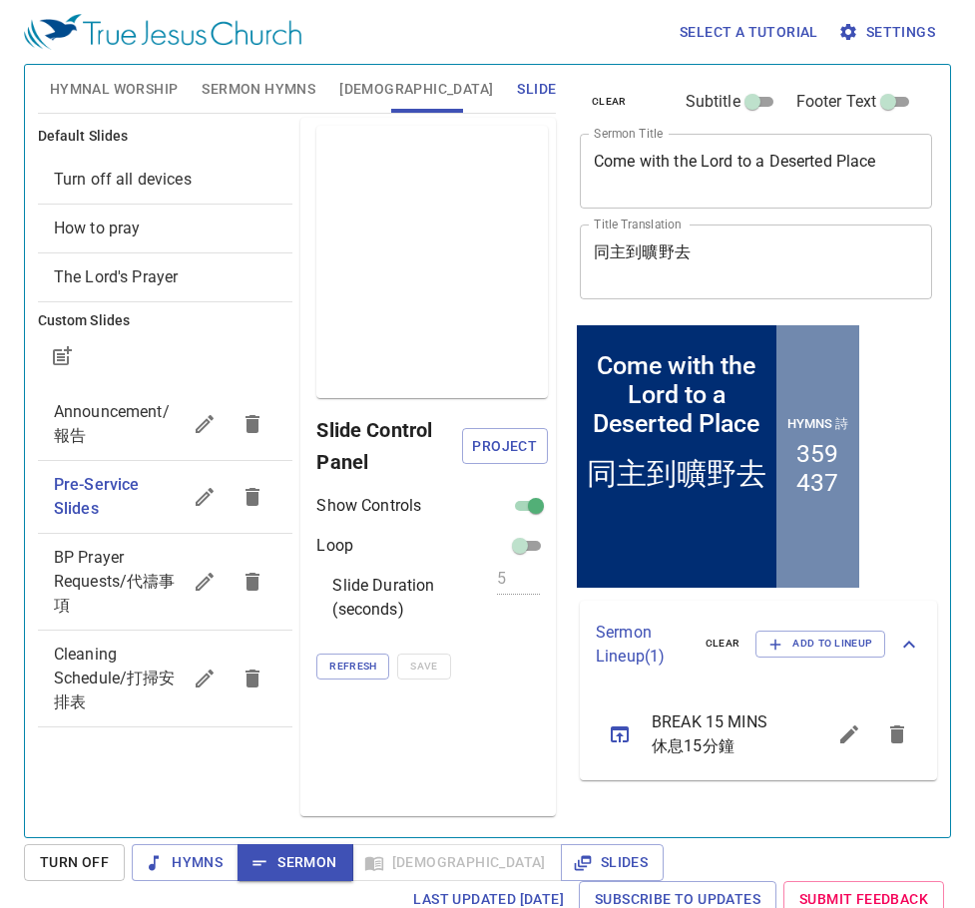
click at [132, 237] on span "How to pray" at bounding box center [97, 228] width 87 height 19
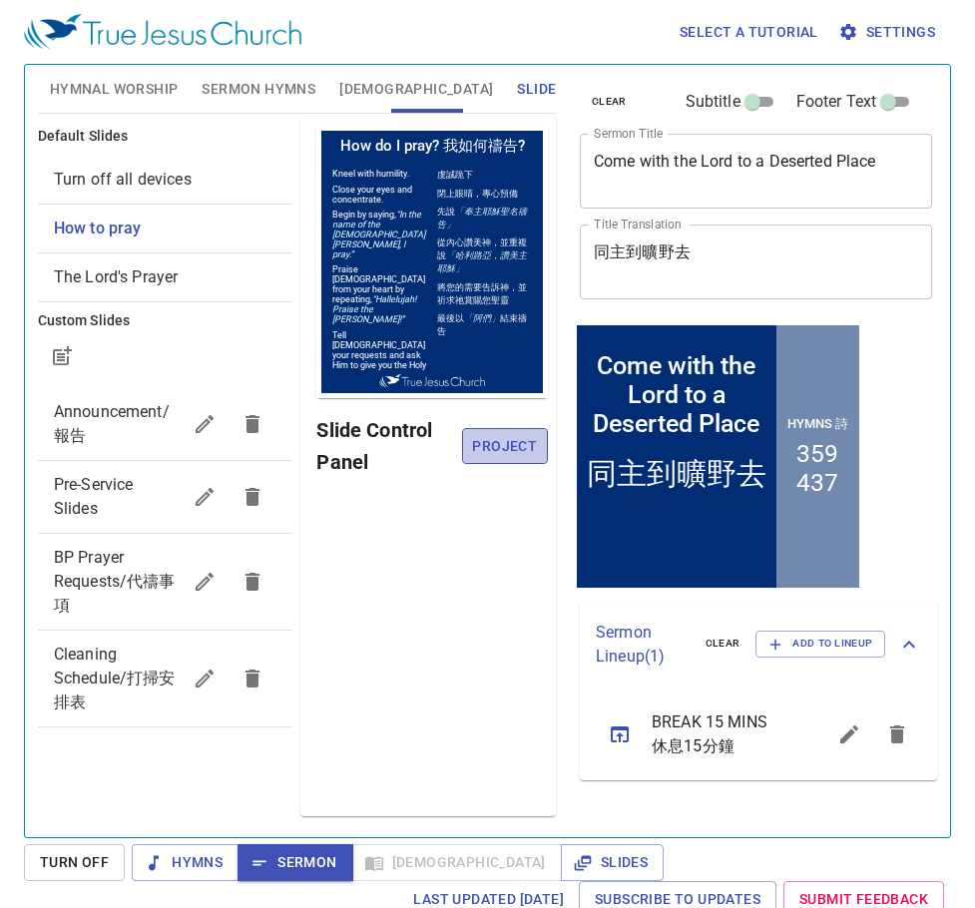
click at [496, 448] on span "Project" at bounding box center [505, 446] width 54 height 25
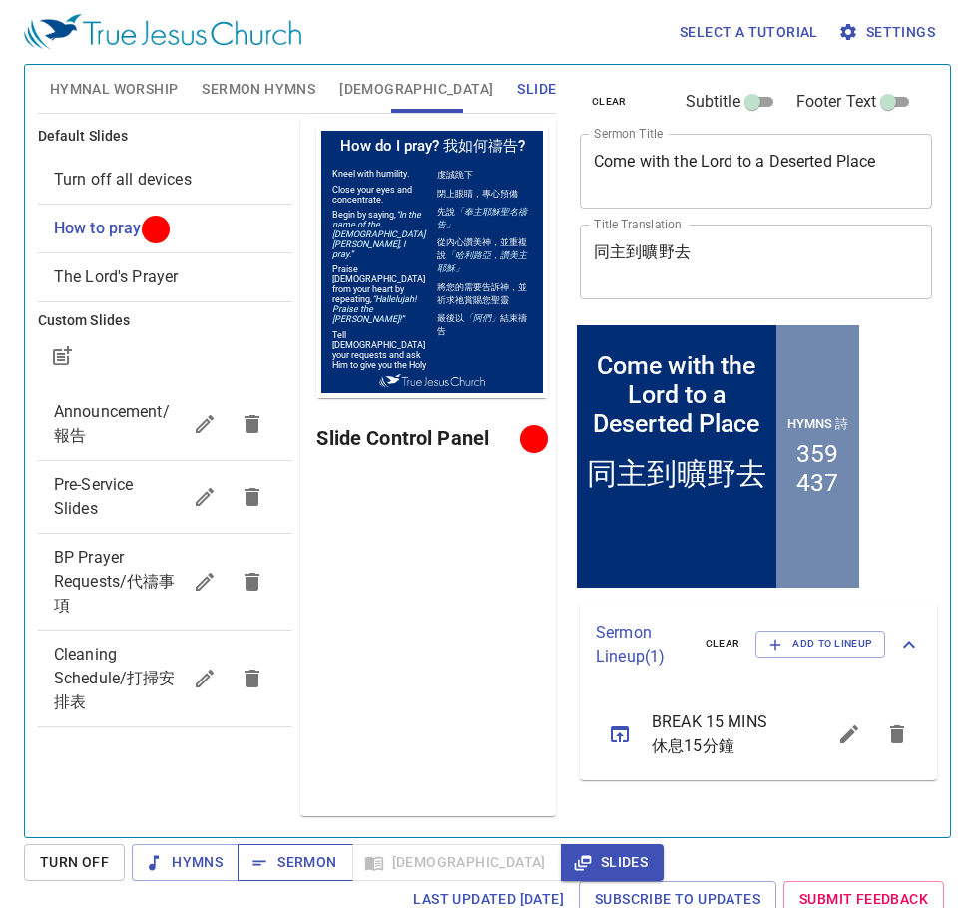
click at [306, 870] on span "Sermon" at bounding box center [294, 862] width 83 height 25
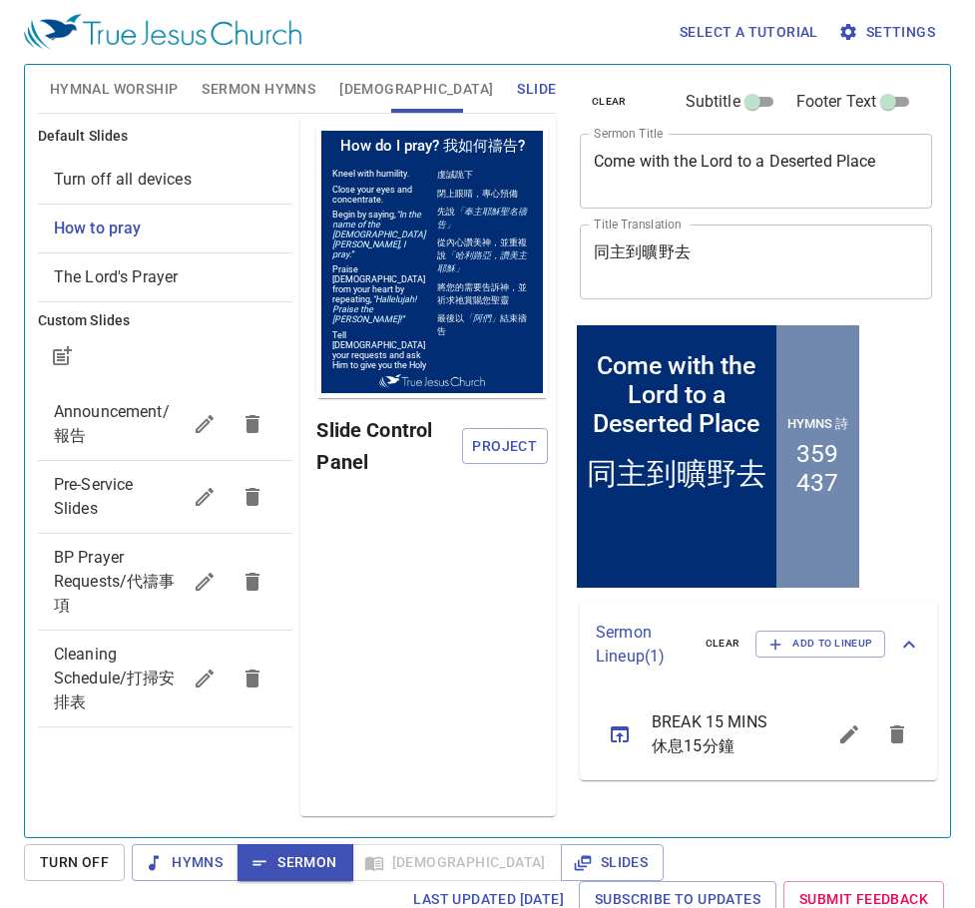
click at [345, 87] on span "[DEMOGRAPHIC_DATA]" at bounding box center [416, 89] width 154 height 25
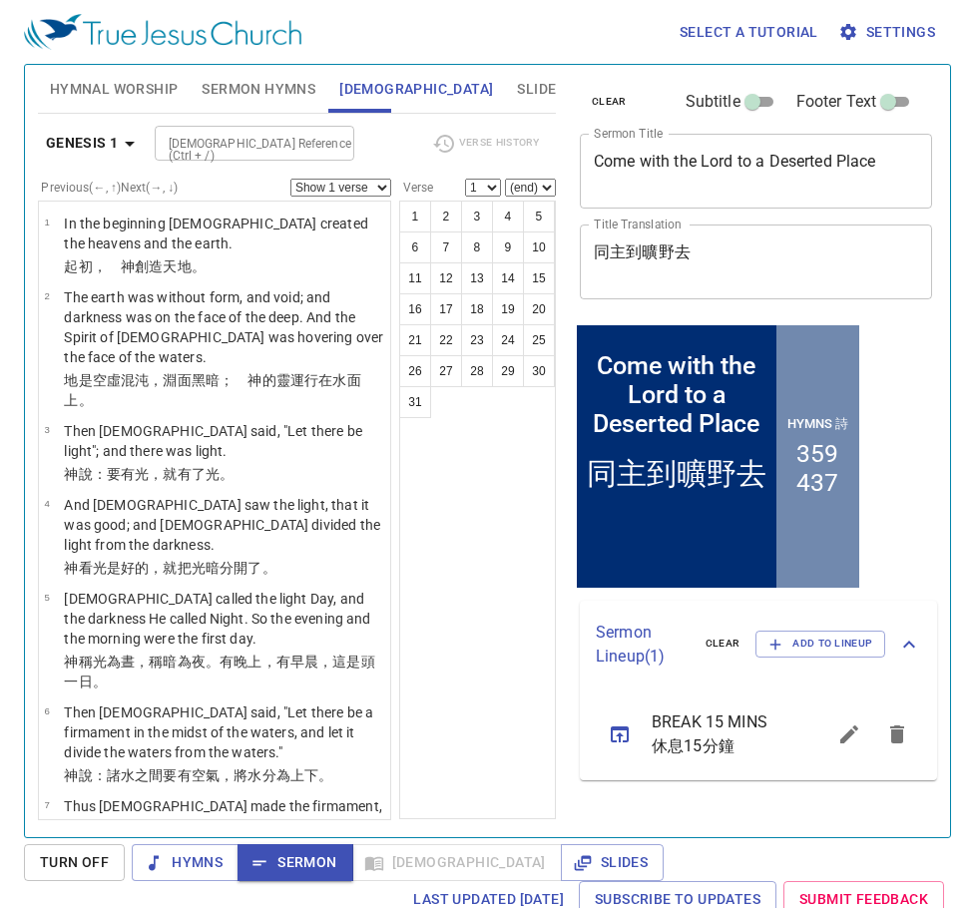
click at [266, 141] on input "[DEMOGRAPHIC_DATA] Reference (Ctrl + /)" at bounding box center [238, 143] width 155 height 23
type input "mk 6"
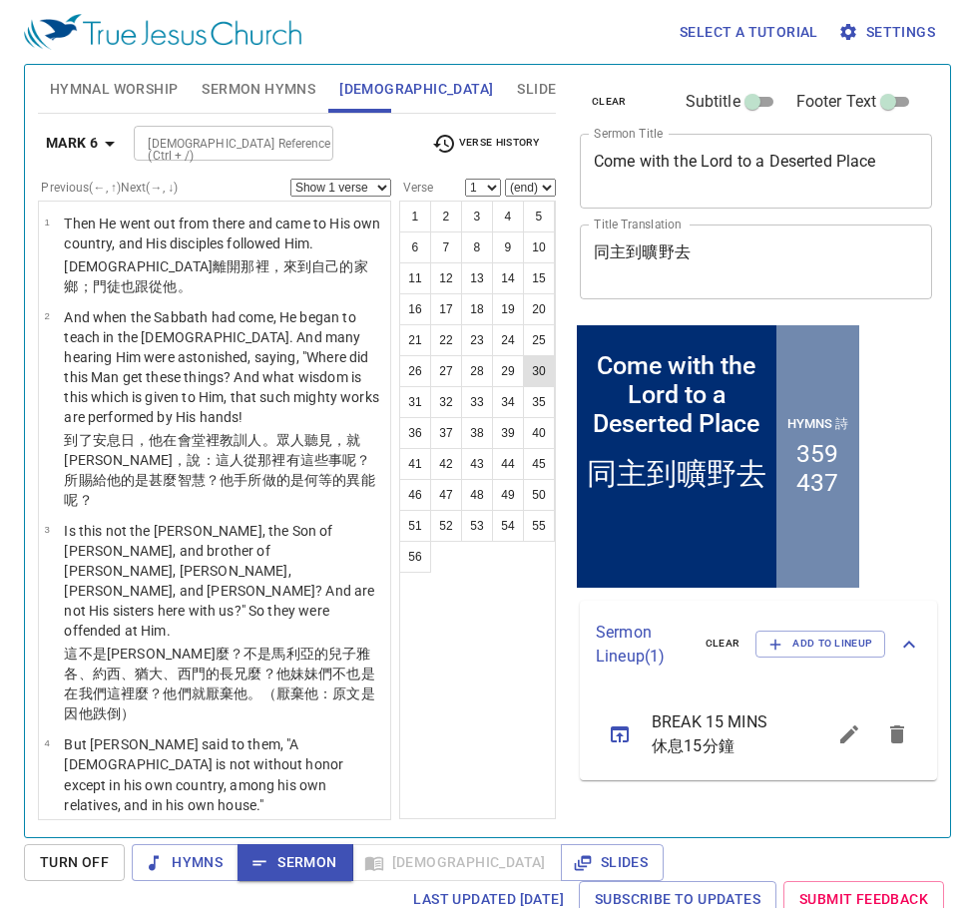
click at [534, 371] on button "30" at bounding box center [539, 371] width 32 height 32
select select "30"
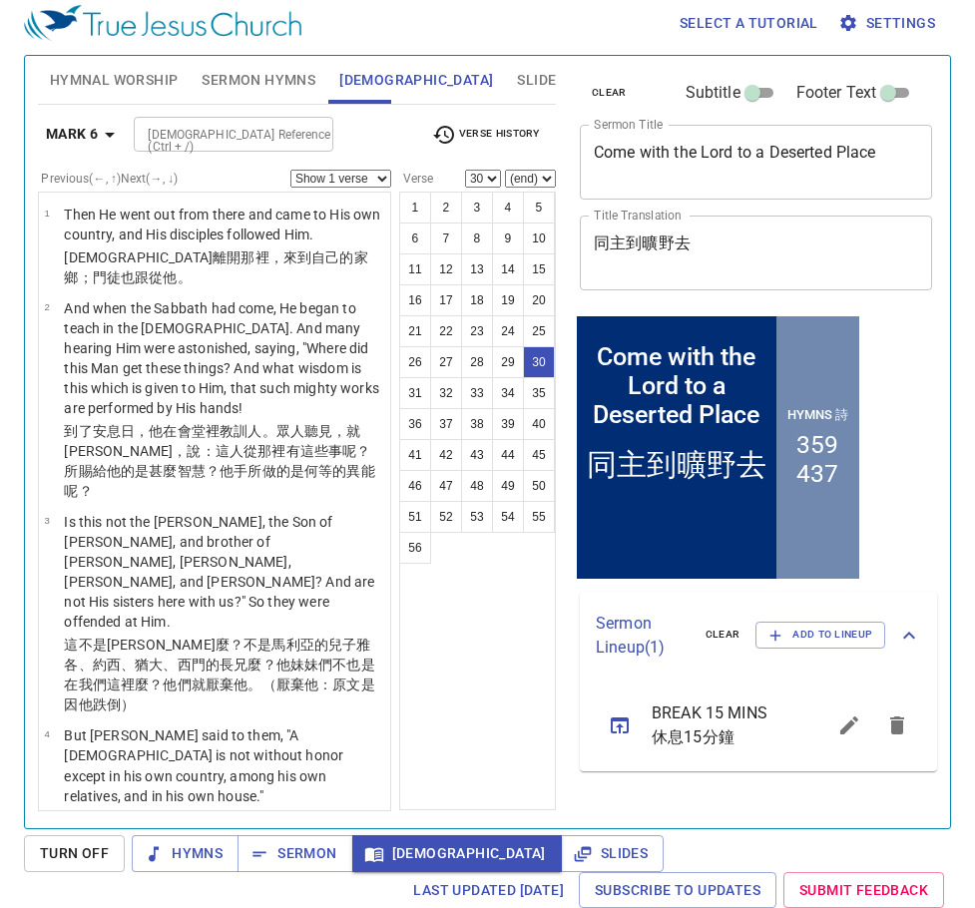
scroll to position [3157, 0]
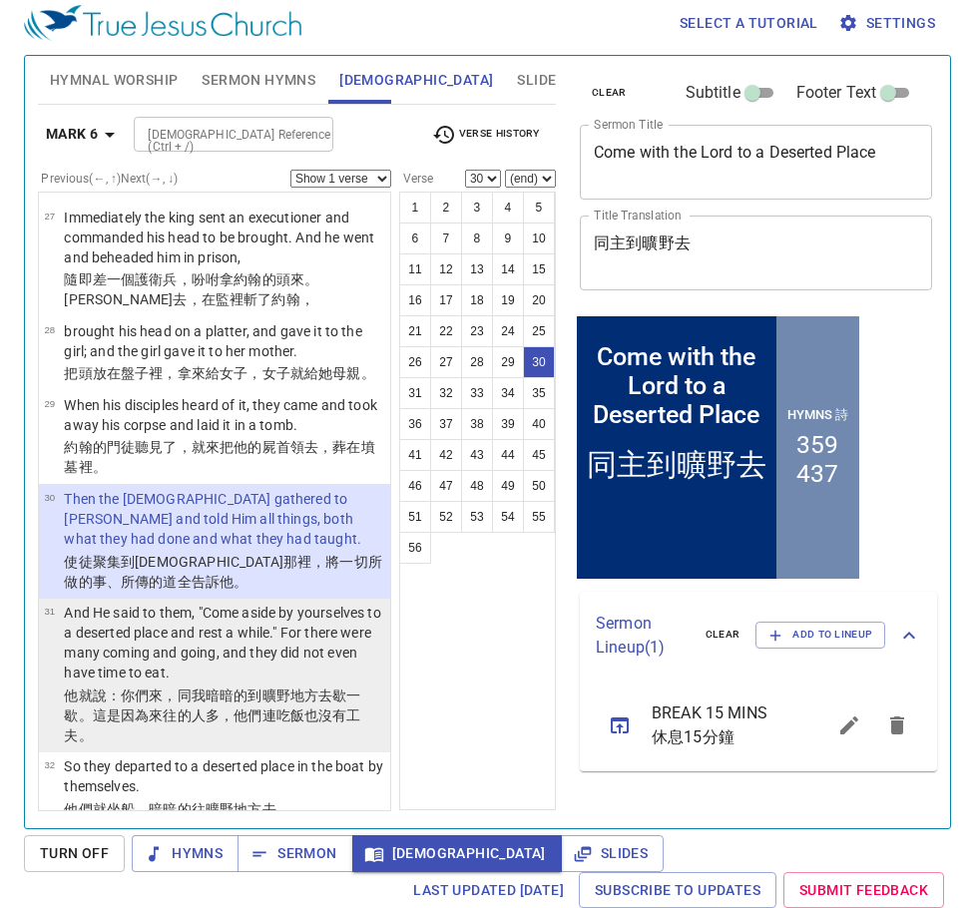
click at [279, 688] on wg1519 "曠野 地方 去歇一歇 。這是 因為 來 往 的人多 ，他們連吃飯 也 沒有 工夫 。" at bounding box center [212, 716] width 296 height 56
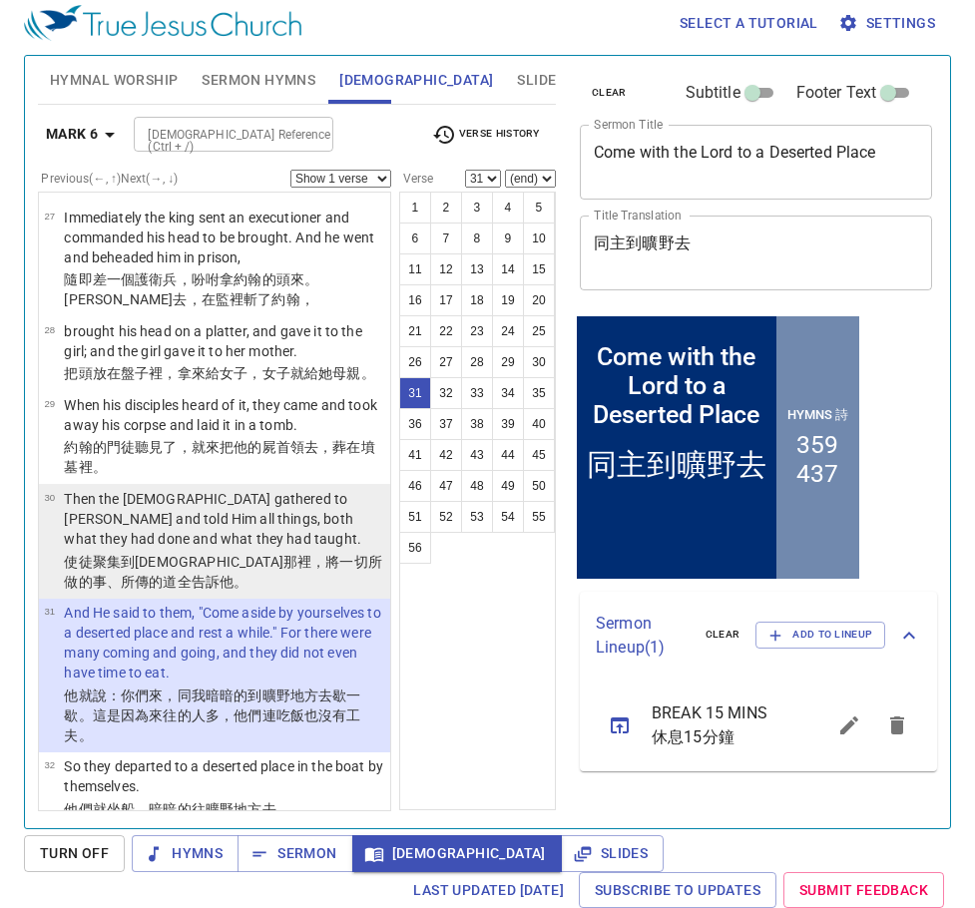
click at [208, 552] on p "使徒 聚集 到 耶穌 那裡，將一切 所做的 事、所傳的 道全告訴 他 。" at bounding box center [224, 572] width 320 height 40
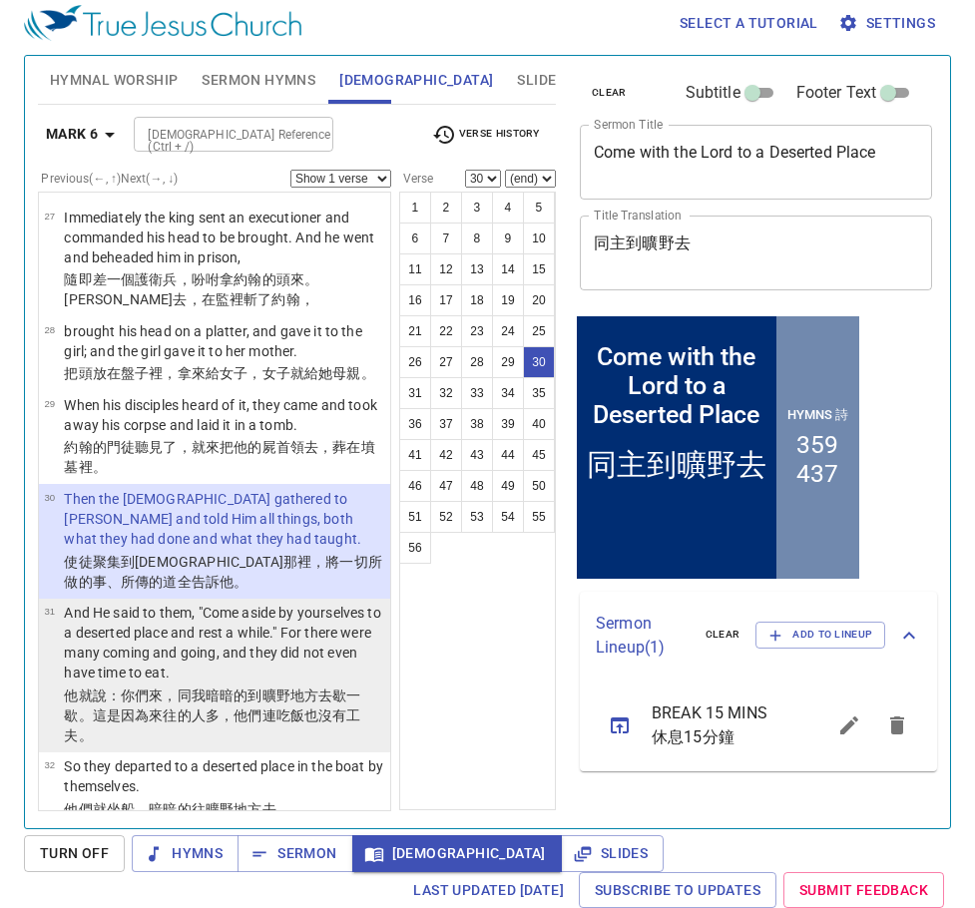
click at [264, 688] on wg1519 "曠野 地方 去歇一歇 。這是 因為 來 往 的人多 ，他們連吃飯 也 沒有 工夫 。" at bounding box center [212, 716] width 296 height 56
select select "31"
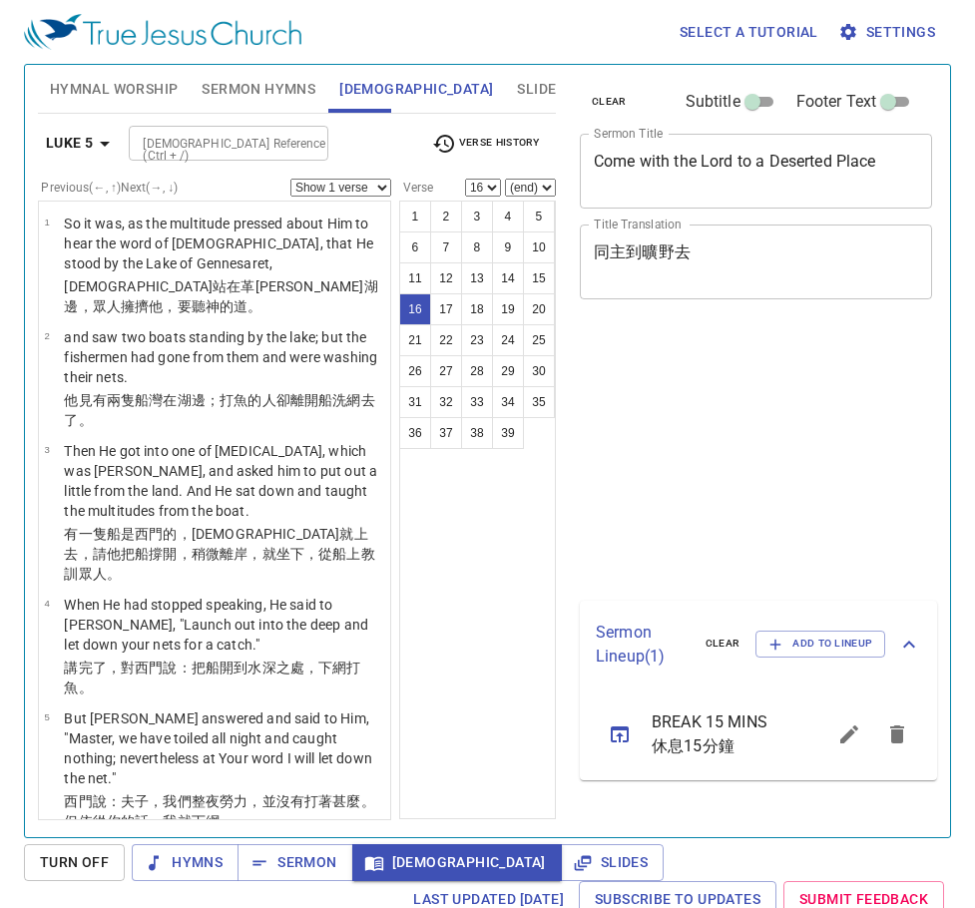
select select "16"
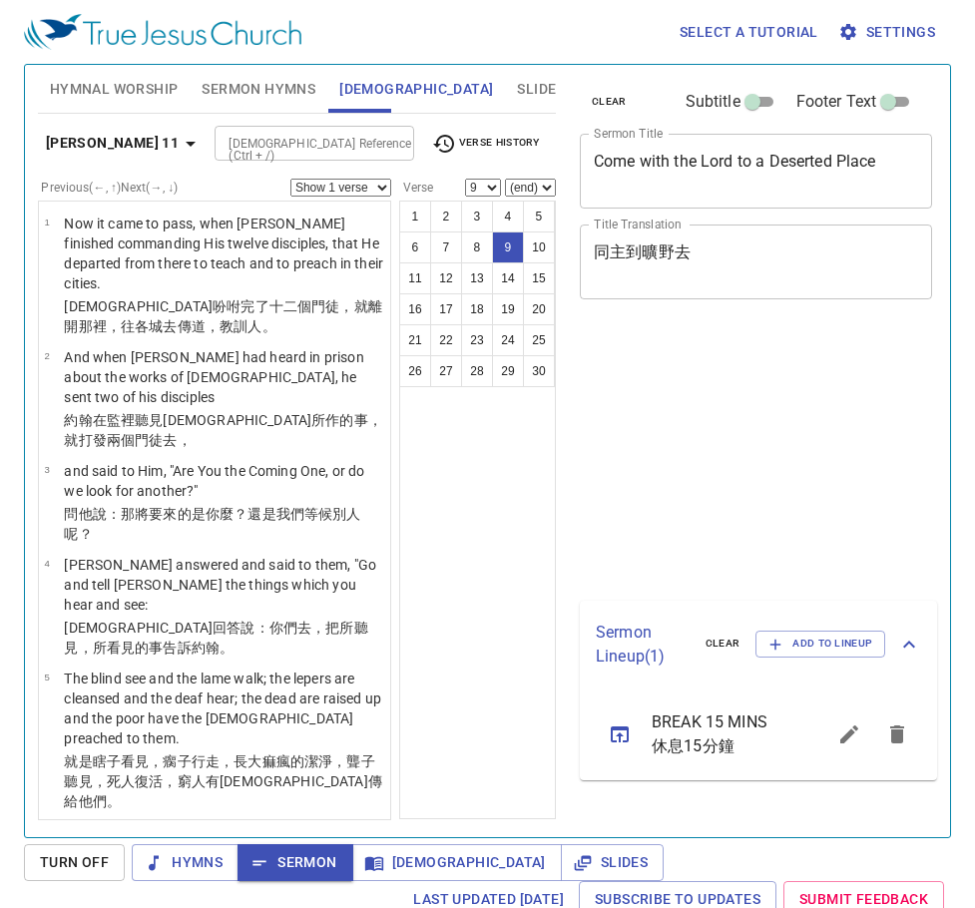
select select "9"
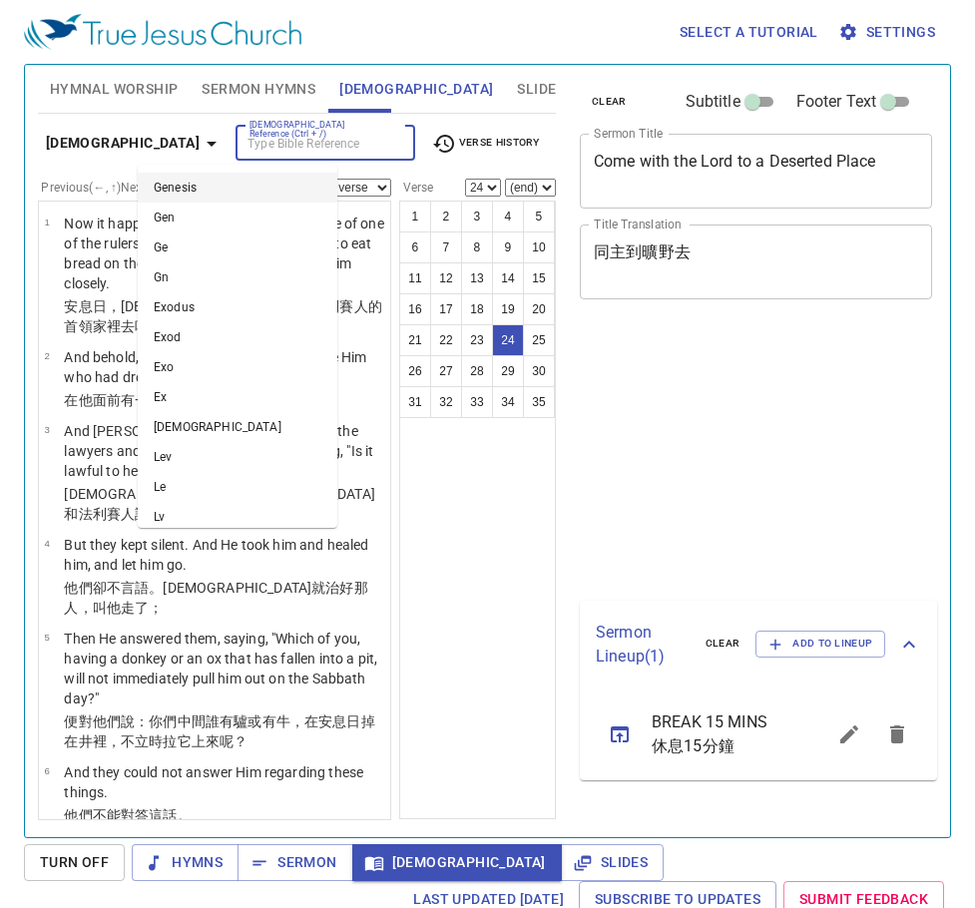
select select "24"
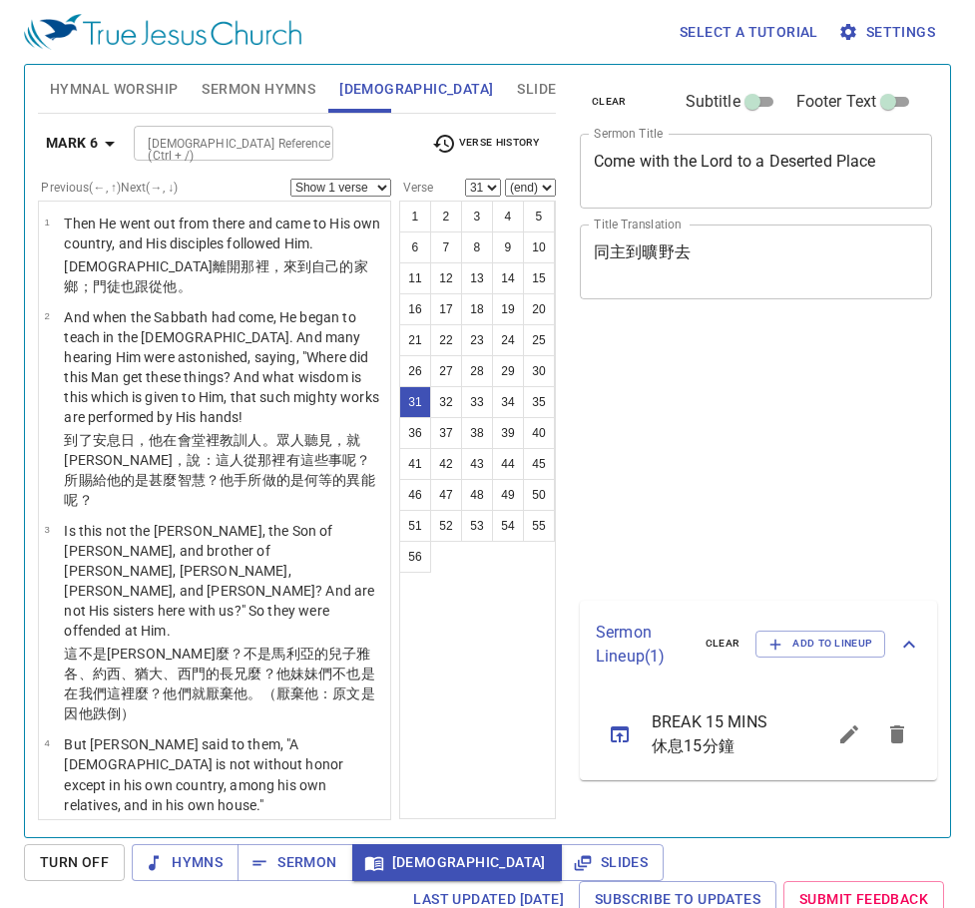
select select "31"
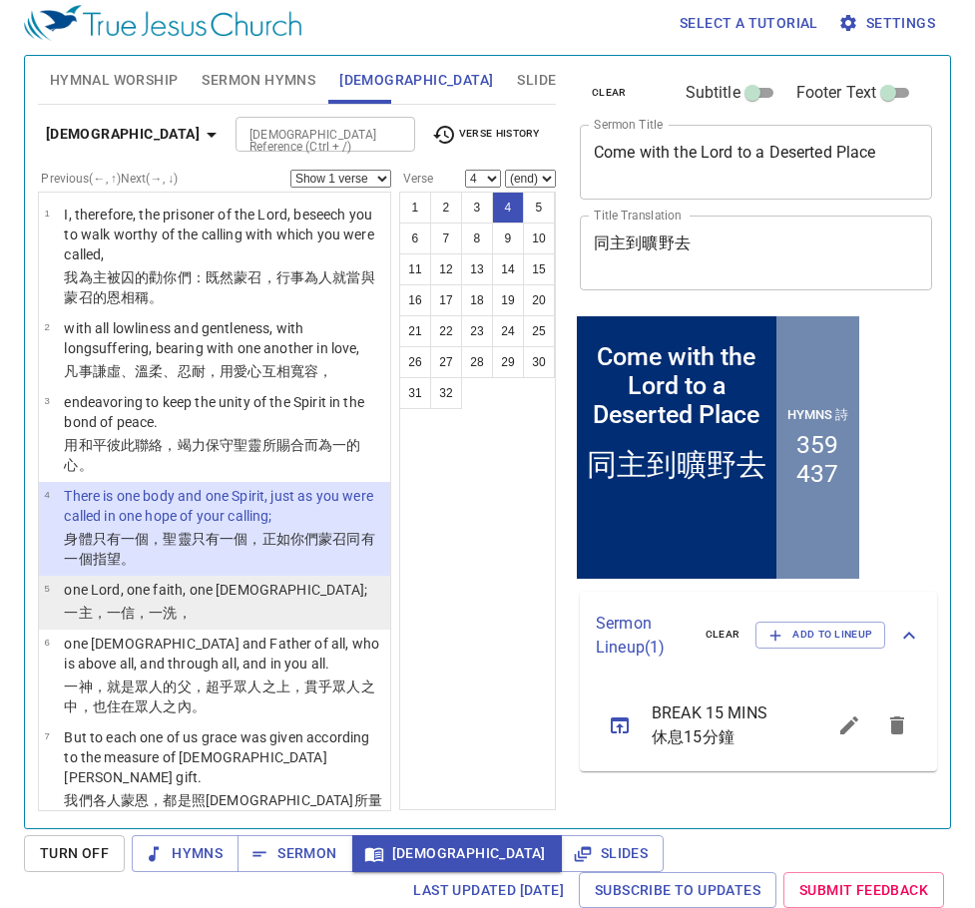
click at [205, 630] on li "6 one God and Father of all, who is above all, and through all, and in you all.…" at bounding box center [214, 677] width 351 height 94
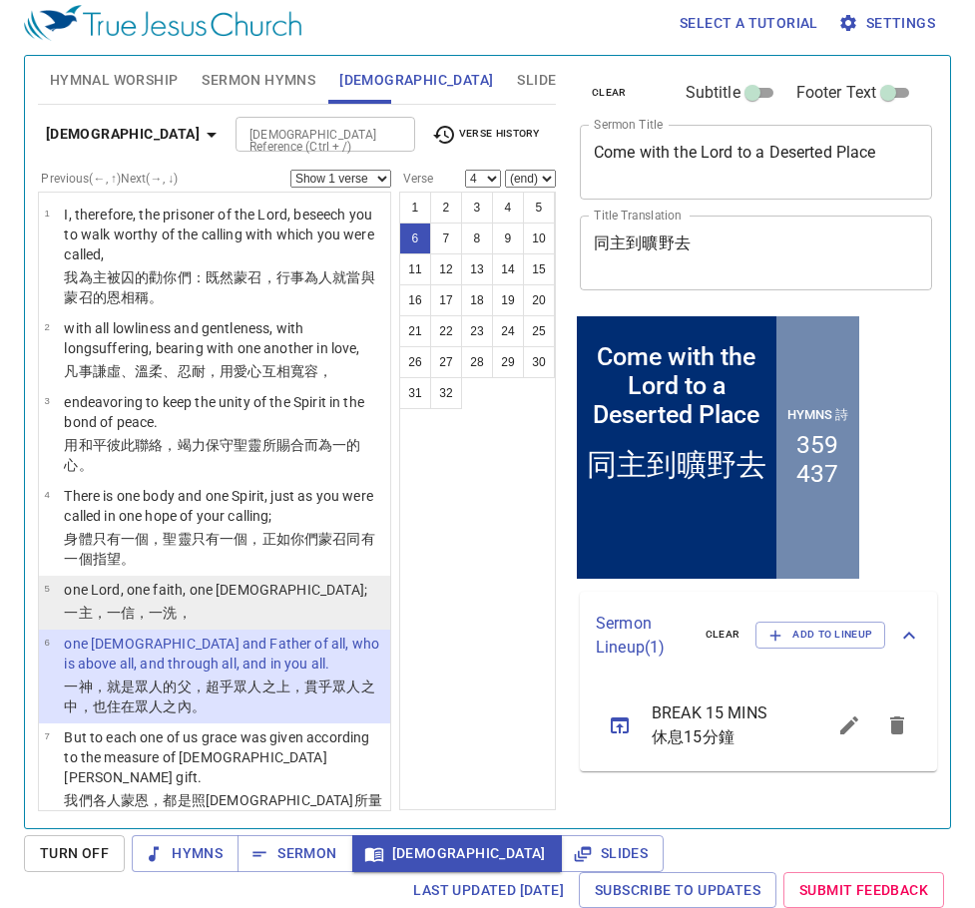
click at [206, 614] on p "一 主 ，一 信 ，一 洗 ，" at bounding box center [215, 613] width 303 height 20
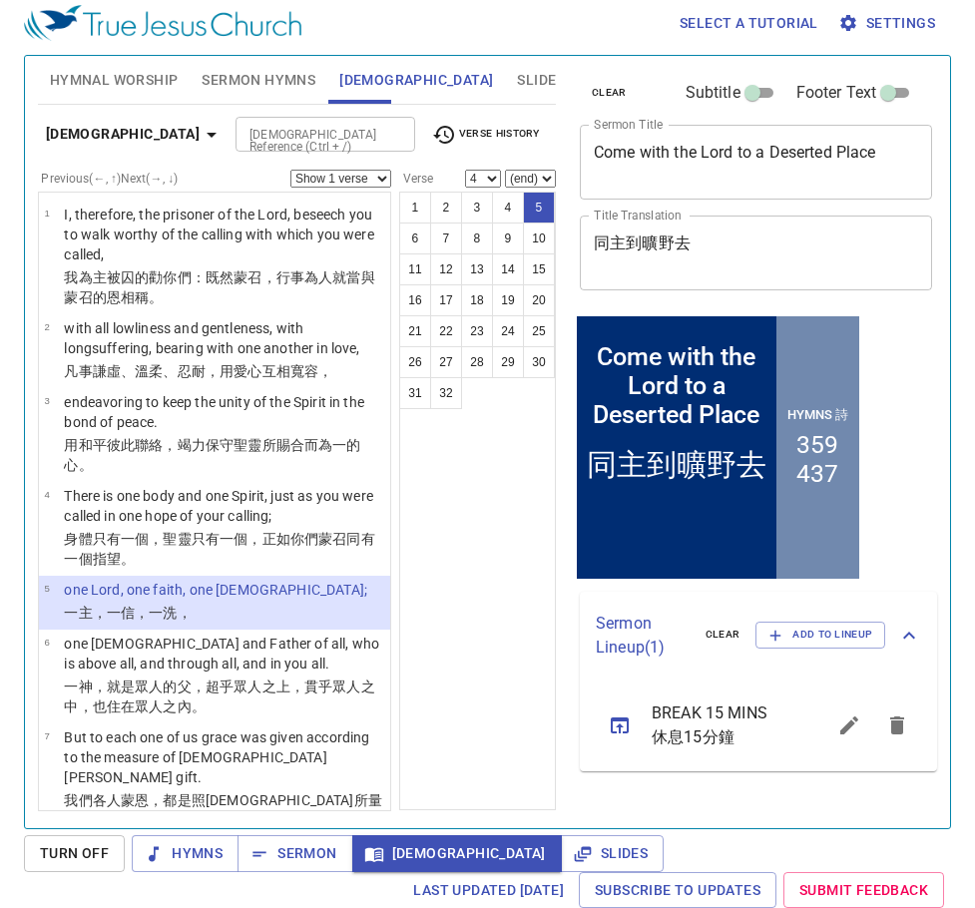
select select "5"
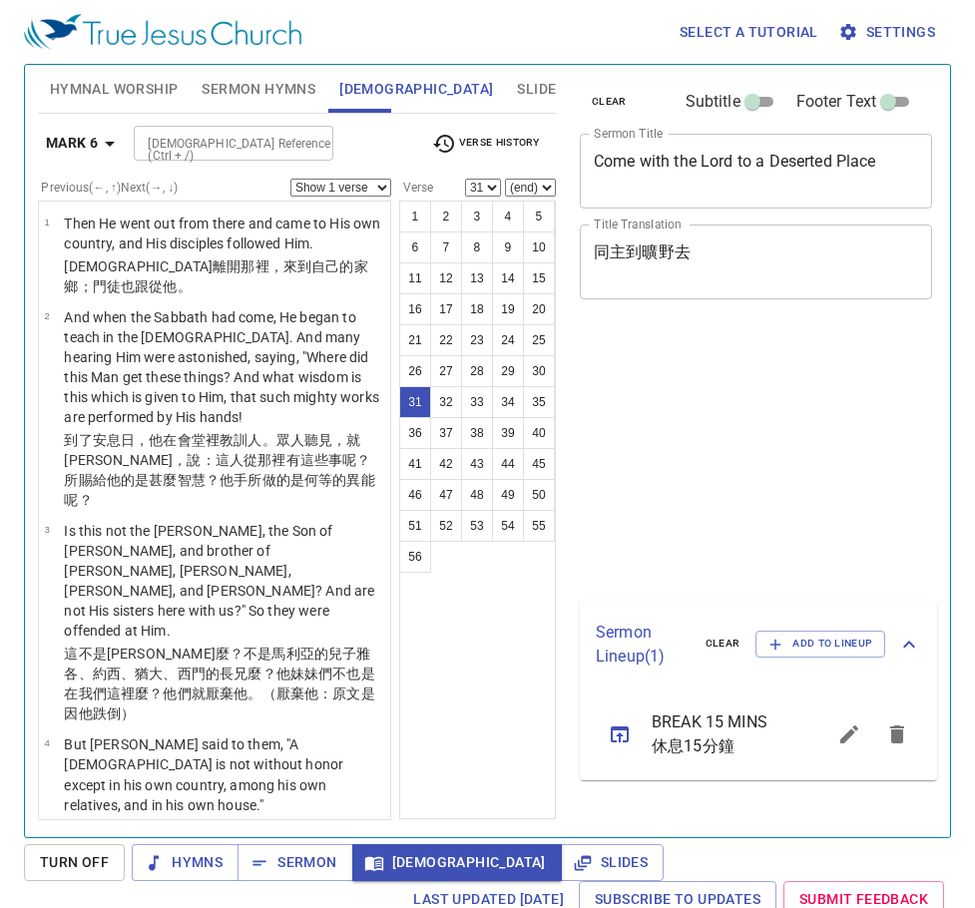
select select "31"
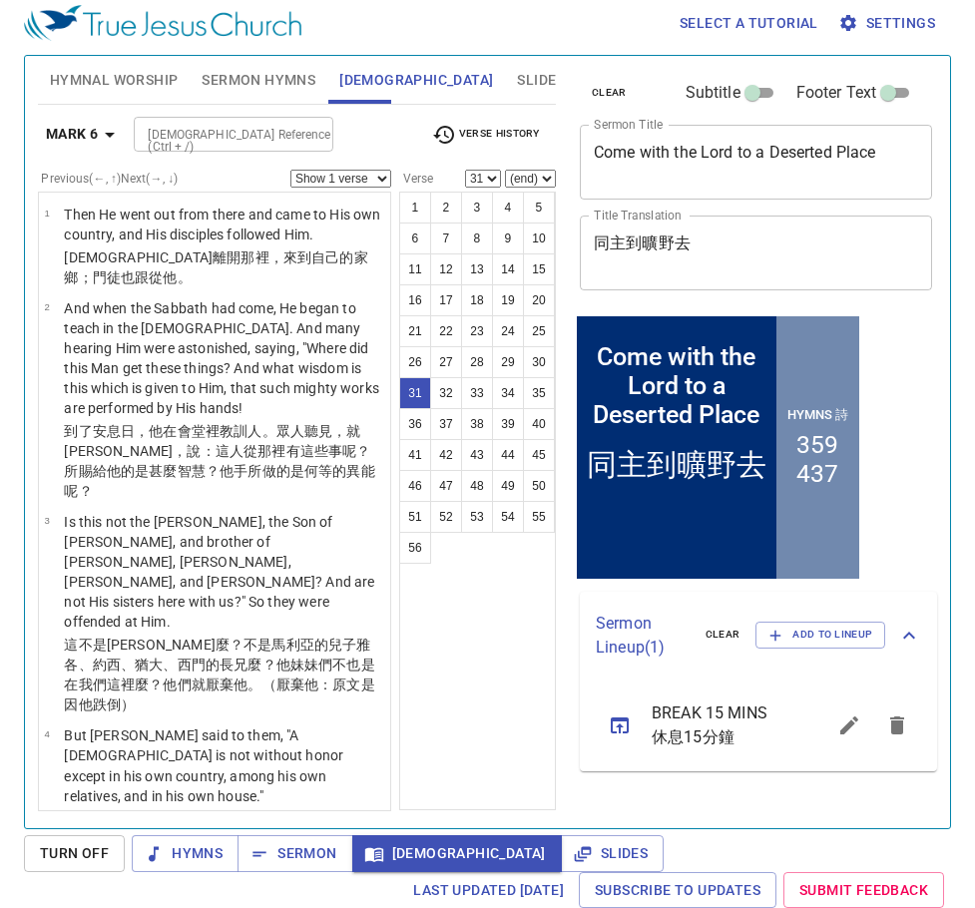
scroll to position [3290, 0]
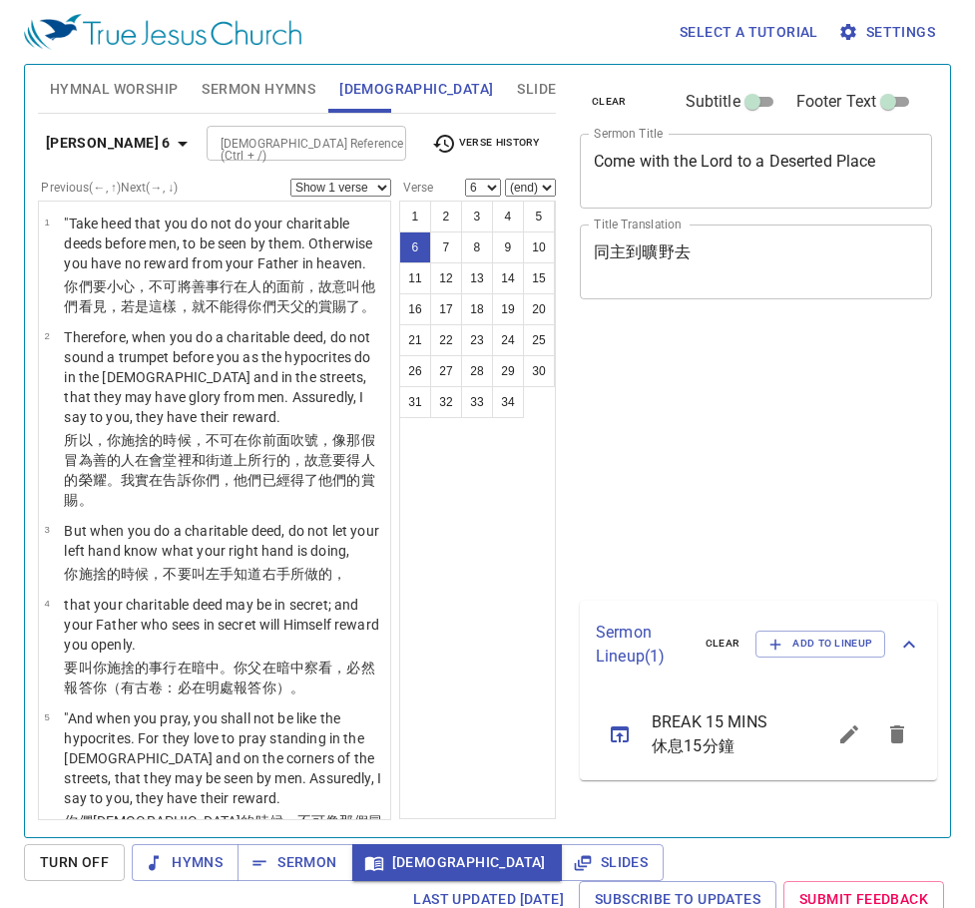
select select "6"
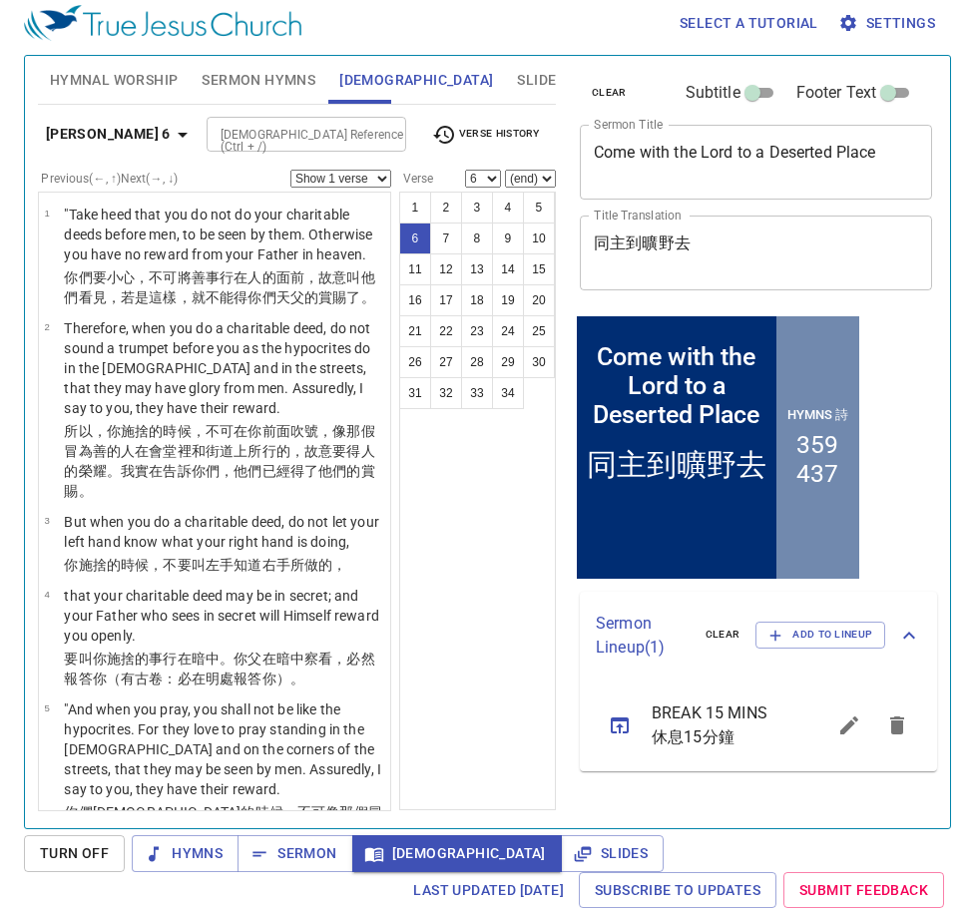
scroll to position [505, 0]
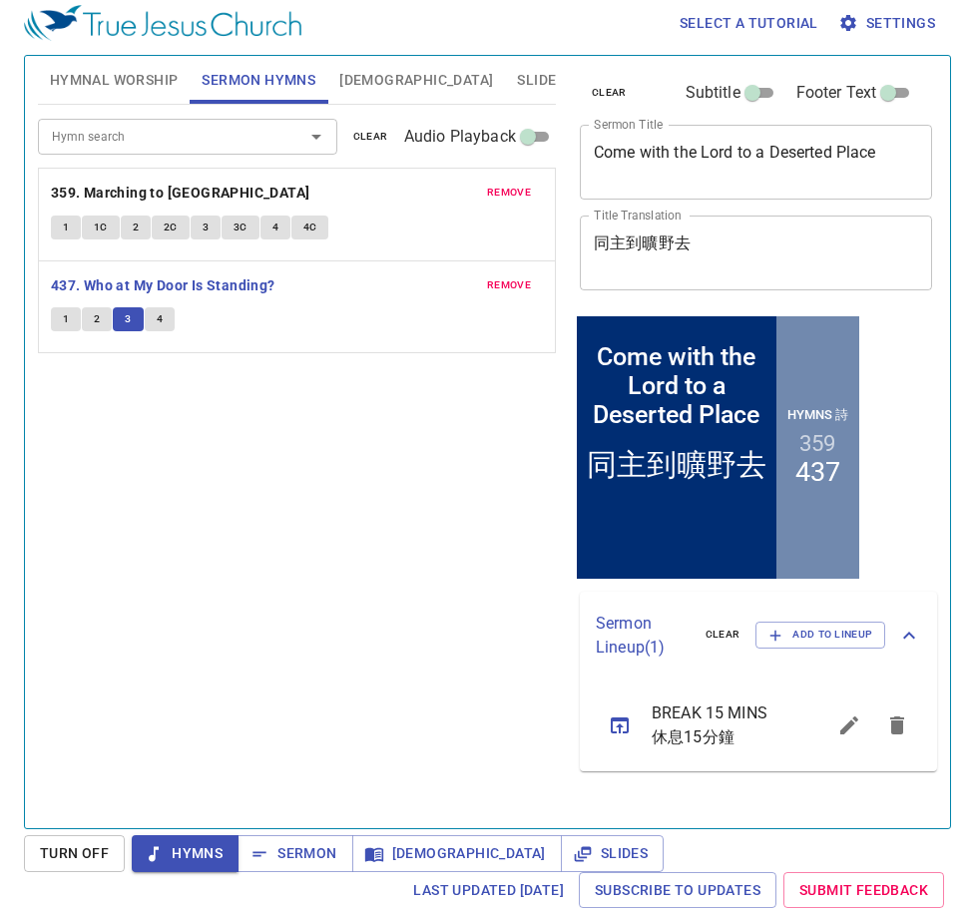
scroll to position [9, 0]
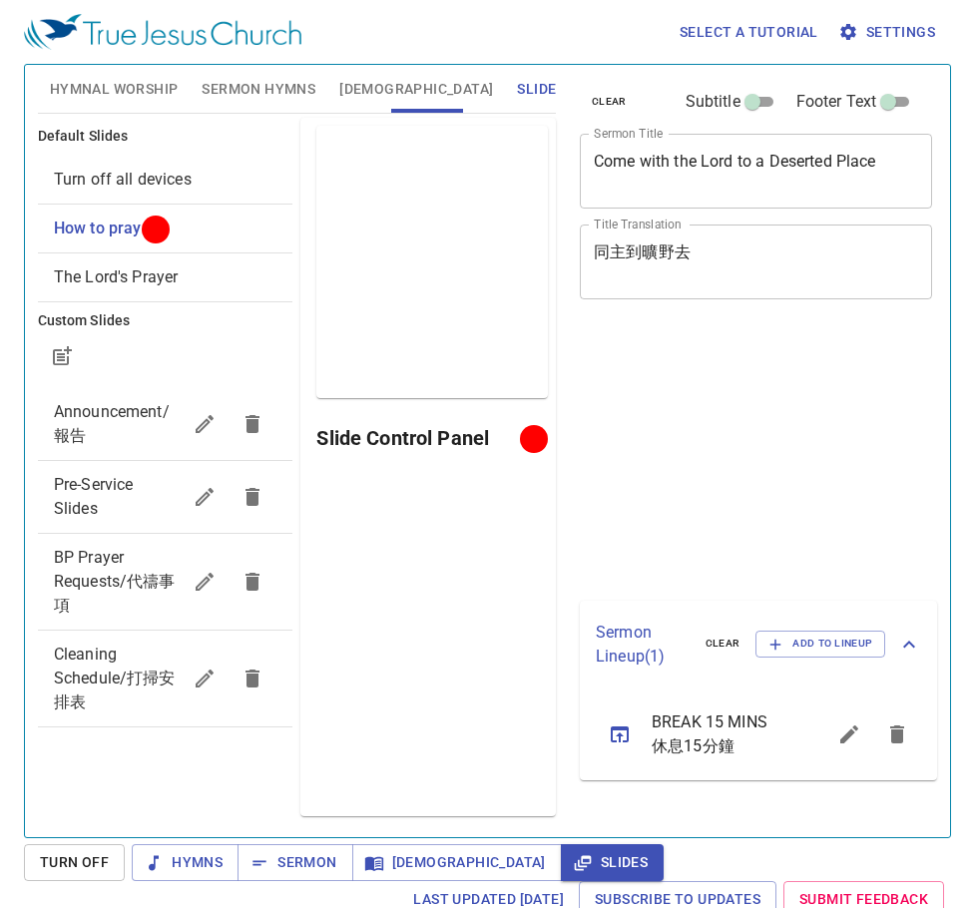
scroll to position [9, 0]
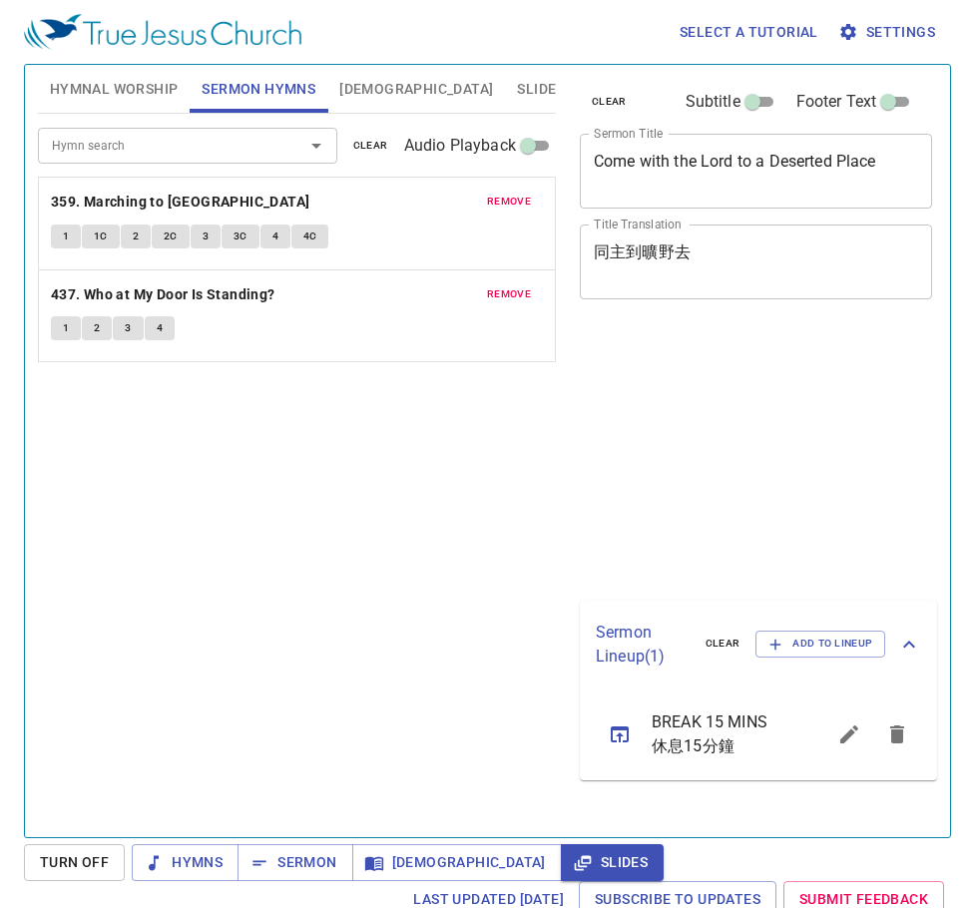
scroll to position [9, 0]
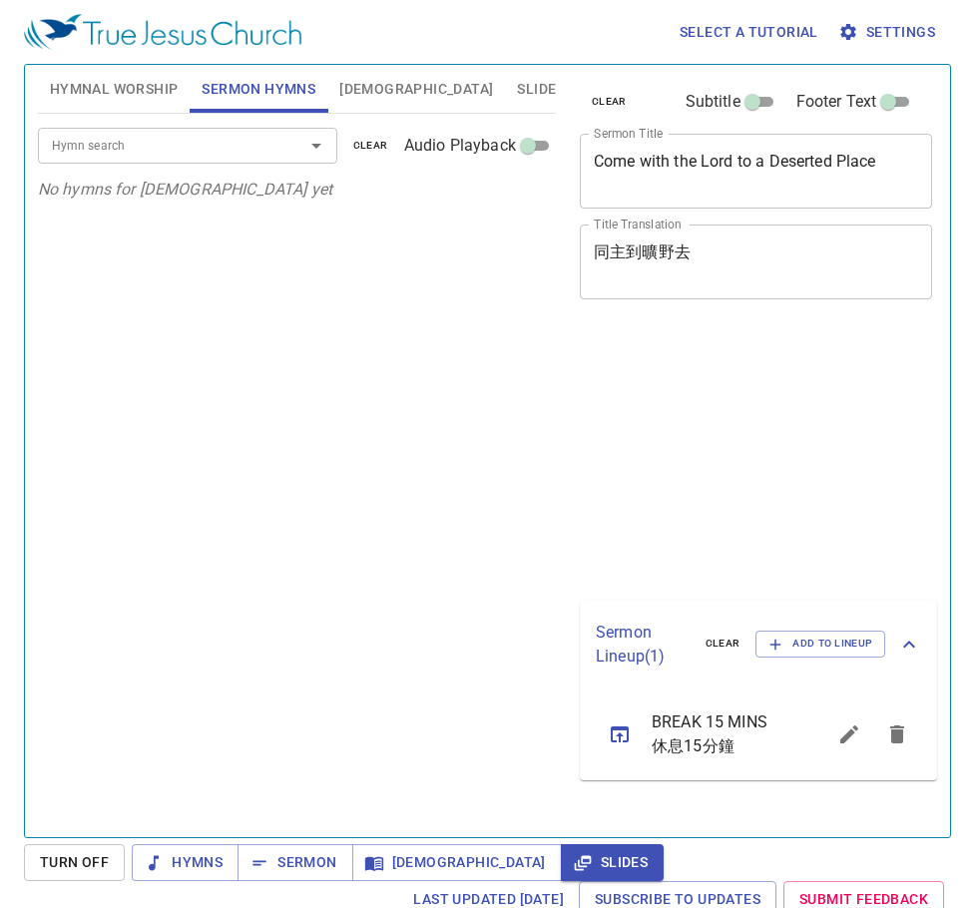
scroll to position [9, 0]
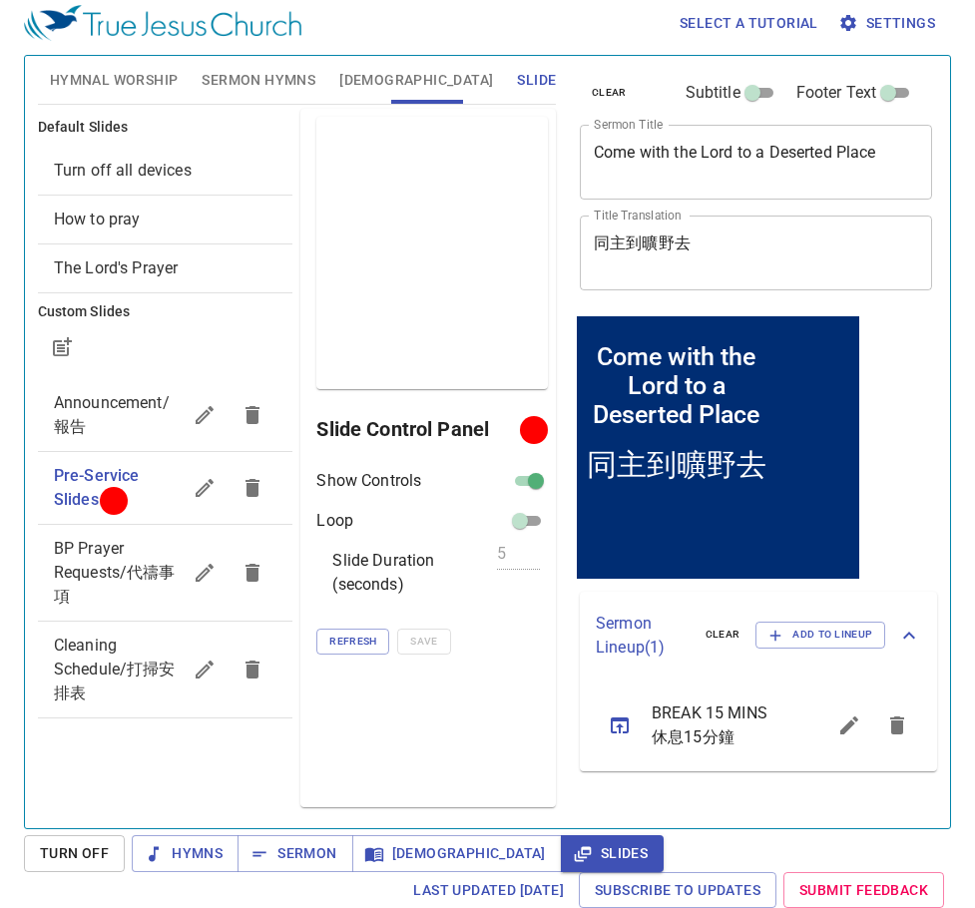
scroll to position [9, 0]
